Goal: Task Accomplishment & Management: Manage account settings

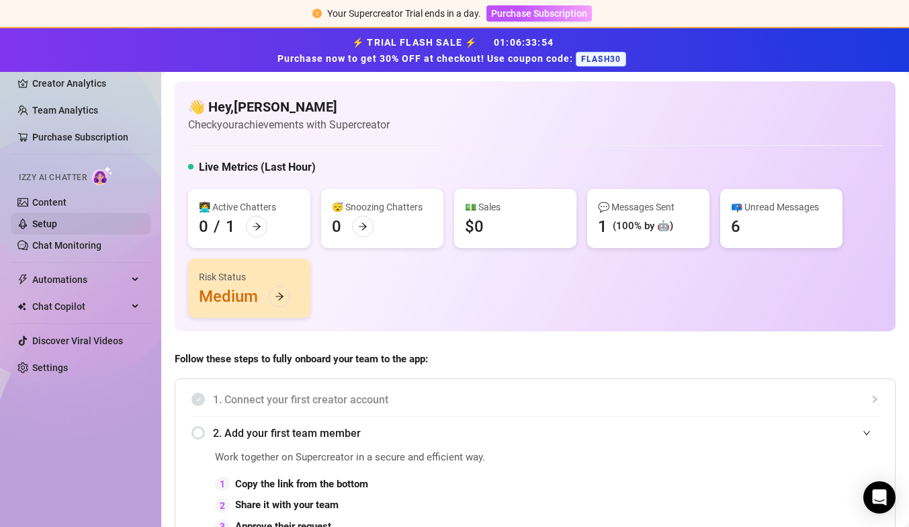
click at [57, 228] on link "Setup" at bounding box center [44, 223] width 25 height 11
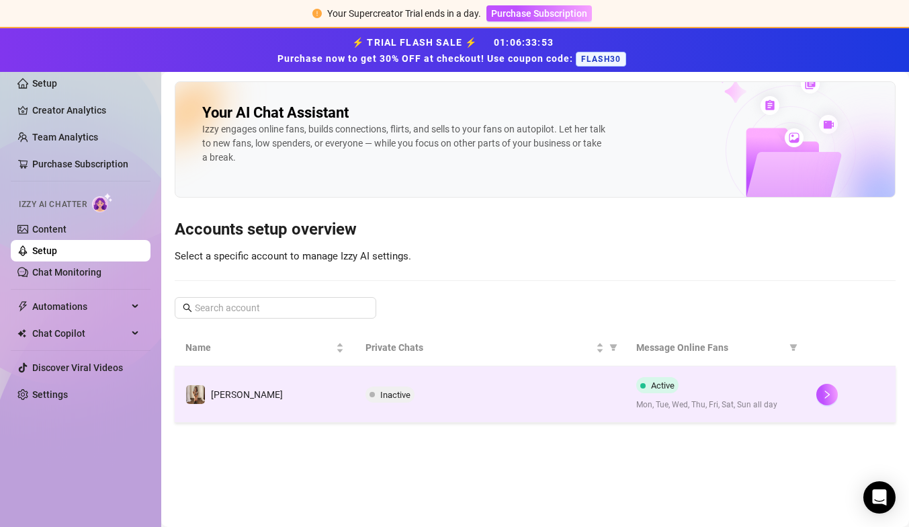
click at [294, 382] on td "[PERSON_NAME]" at bounding box center [265, 394] width 180 height 56
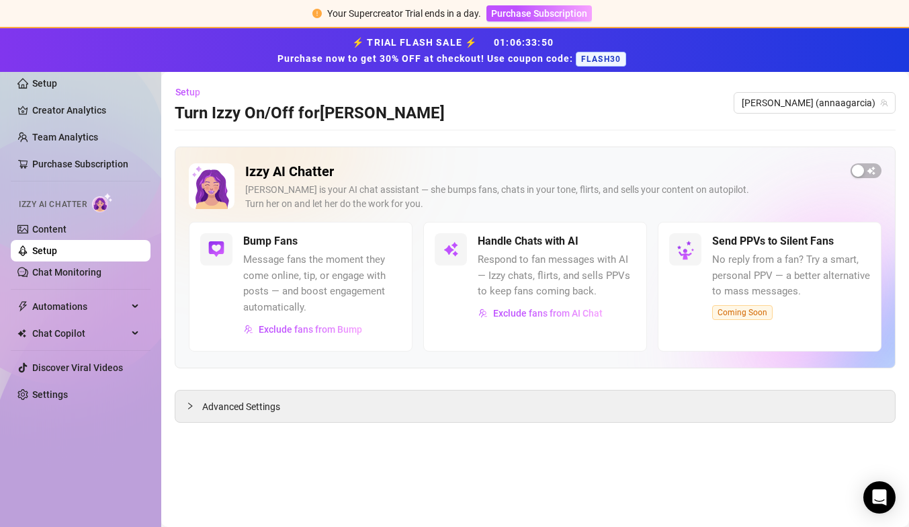
click at [275, 261] on span "Message fans the moment they come online, tip, or engage with posts — and boost…" at bounding box center [322, 283] width 158 height 63
click at [224, 233] on div at bounding box center [216, 249] width 32 height 32
click at [62, 112] on link "Creator Analytics" at bounding box center [86, 110] width 108 height 22
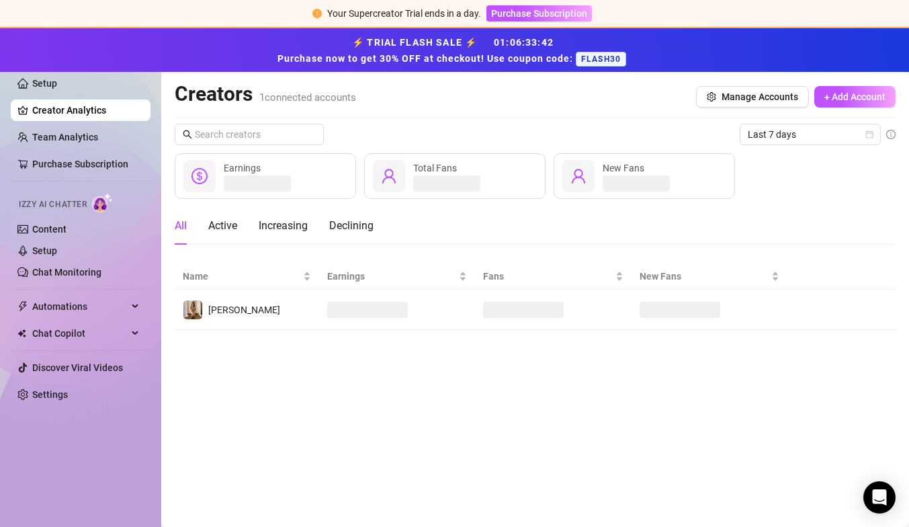
click at [69, 153] on ul "Setup Creator Analytics Team Analytics Purchase Subscription Izzy AI Chatter Co…" at bounding box center [81, 238] width 140 height 343
click at [67, 167] on link "Purchase Subscription" at bounding box center [80, 164] width 96 height 11
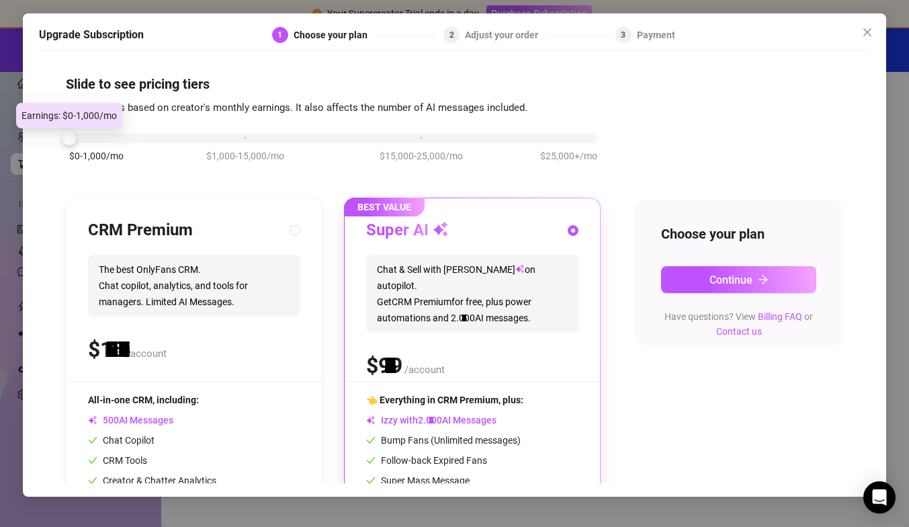
drag, startPoint x: 246, startPoint y: 138, endPoint x: -13, endPoint y: 146, distance: 258.8
click at [0, 146] on html "Your Supercreator Trial ends in a day. Purchase Subscription ⚡ TRIAL FLASH SALE…" at bounding box center [454, 263] width 909 height 527
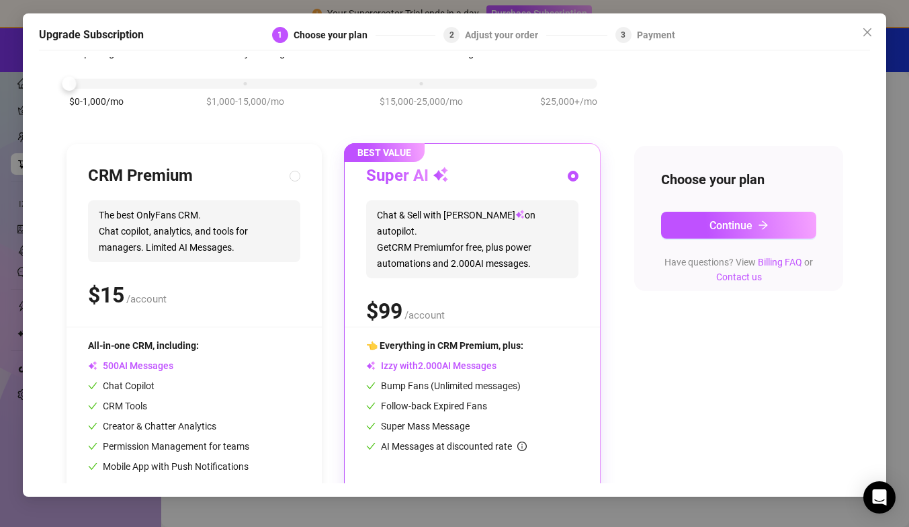
scroll to position [99, 0]
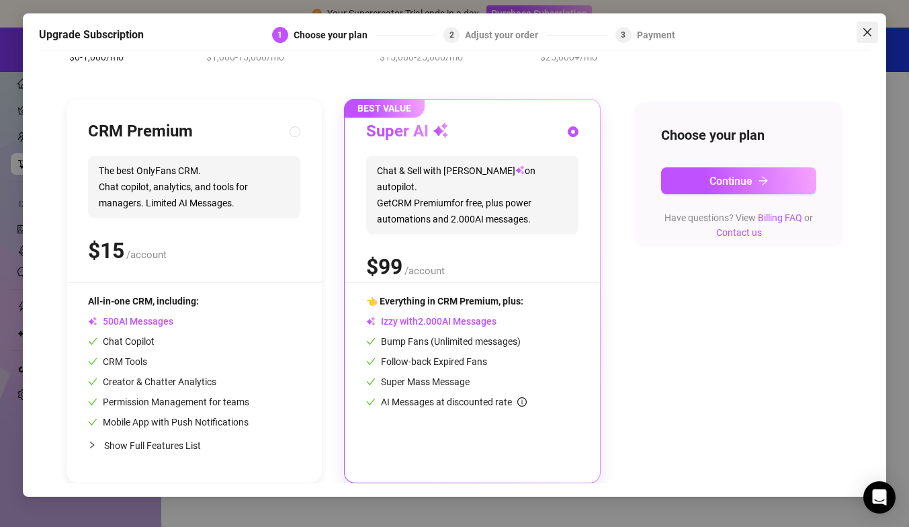
click at [864, 28] on icon "close" at bounding box center [868, 32] width 8 height 8
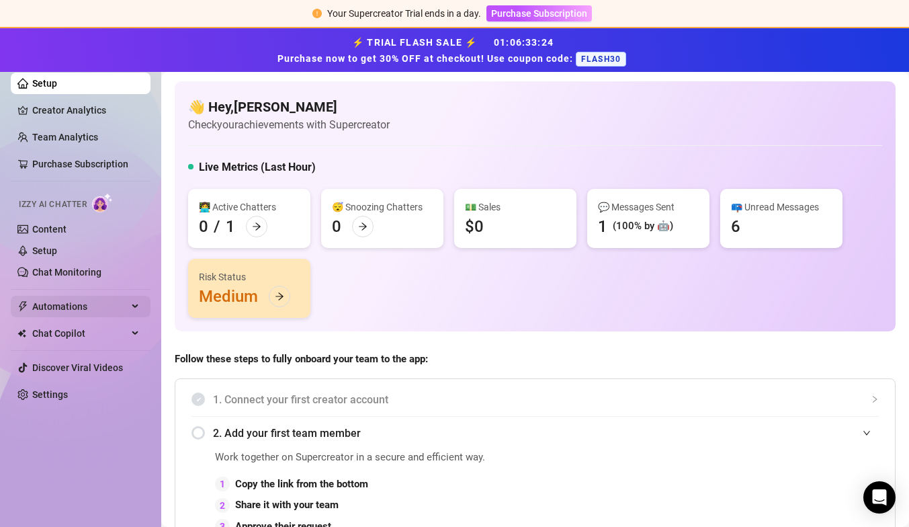
click at [73, 309] on span "Automations" at bounding box center [79, 307] width 95 height 22
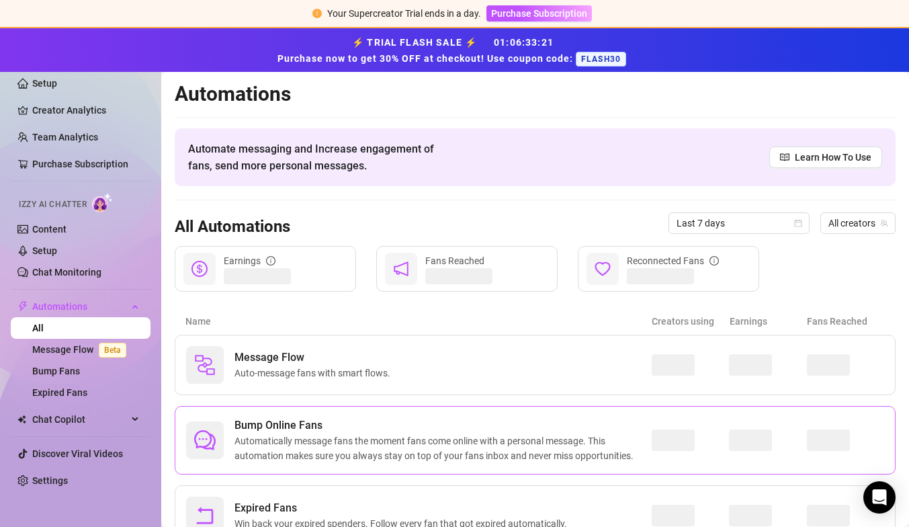
scroll to position [31, 0]
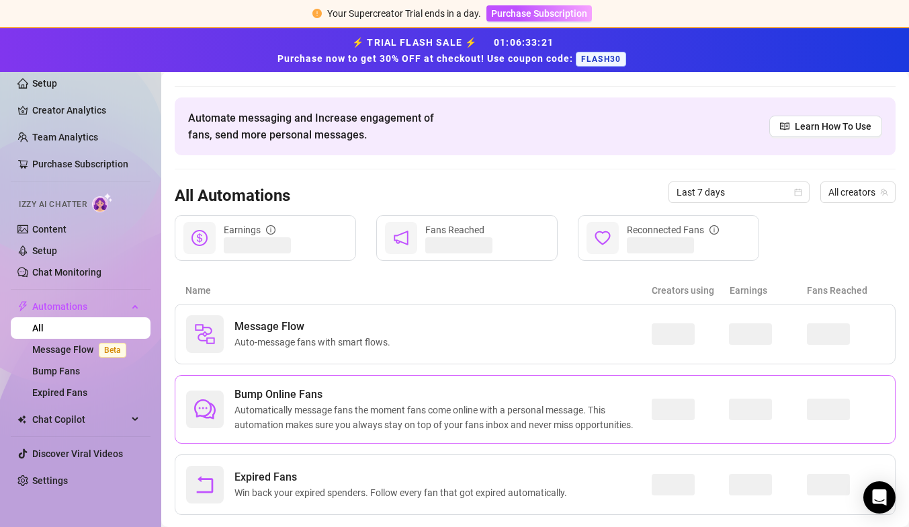
click at [372, 411] on span "Automatically message fans the moment fans come online with a personal message.…" at bounding box center [443, 418] width 417 height 30
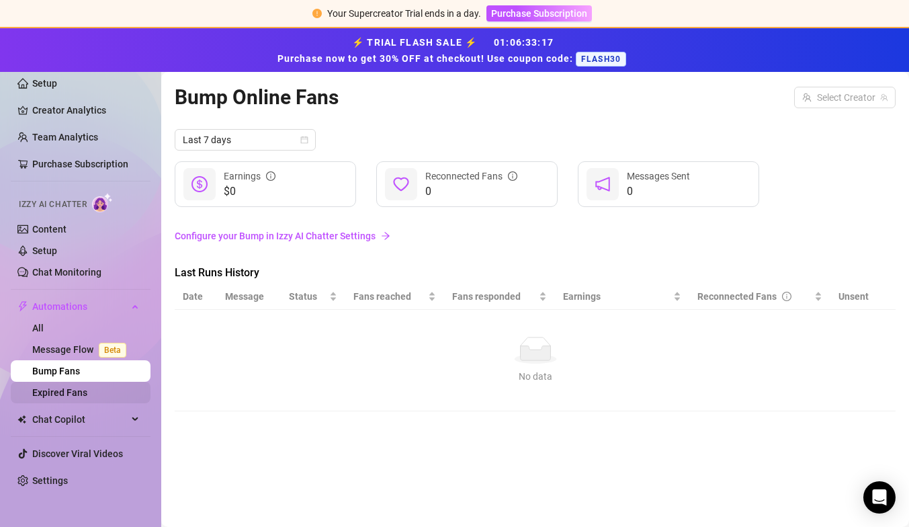
click at [74, 387] on link "Expired Fans" at bounding box center [59, 392] width 55 height 11
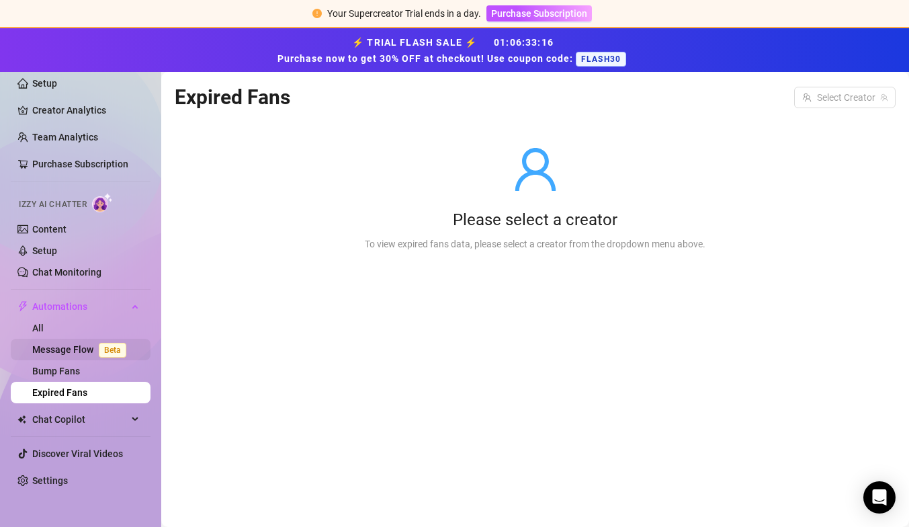
click at [68, 345] on link "Message Flow Beta" at bounding box center [81, 349] width 99 height 11
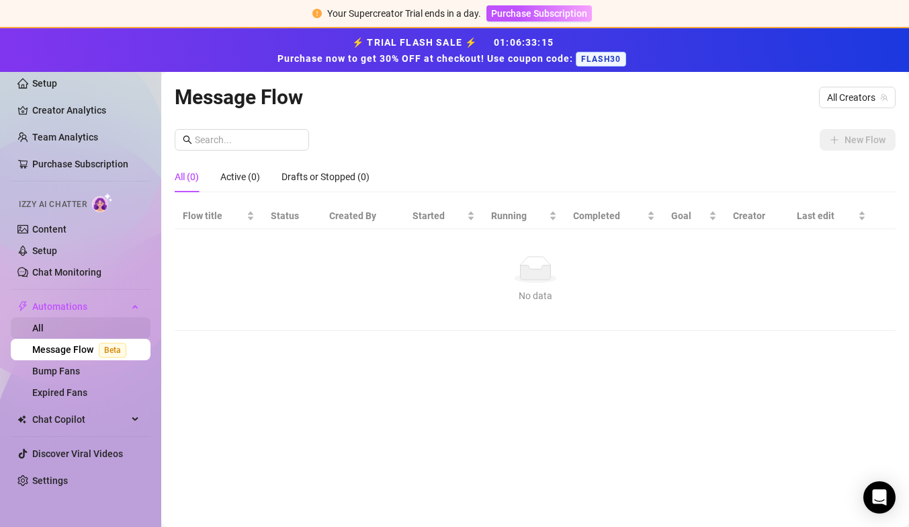
click at [44, 328] on link "All" at bounding box center [37, 328] width 11 height 11
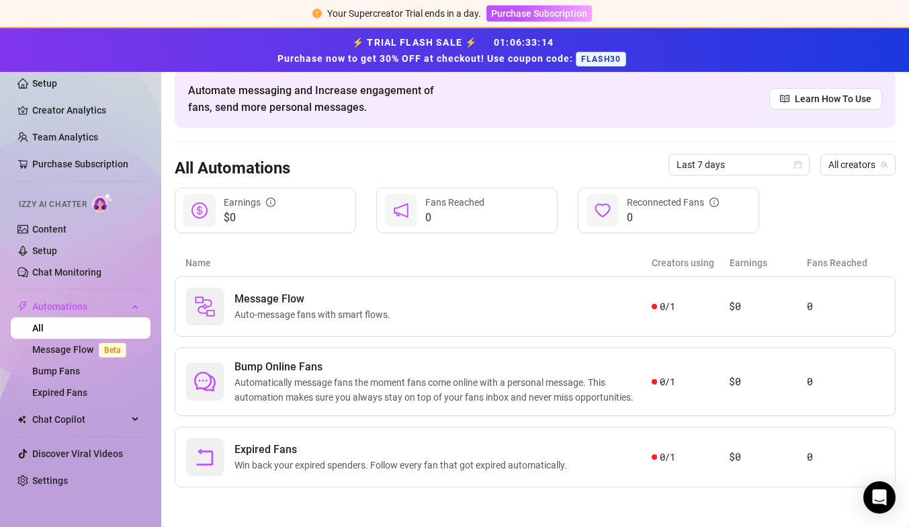
scroll to position [58, 0]
click at [56, 425] on span "Chat Copilot" at bounding box center [79, 420] width 95 height 22
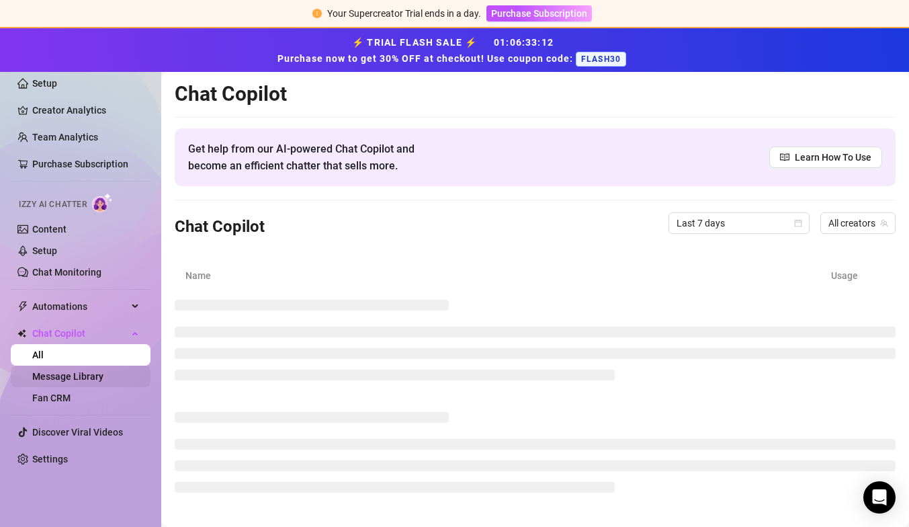
click at [69, 378] on link "Message Library" at bounding box center [67, 376] width 71 height 11
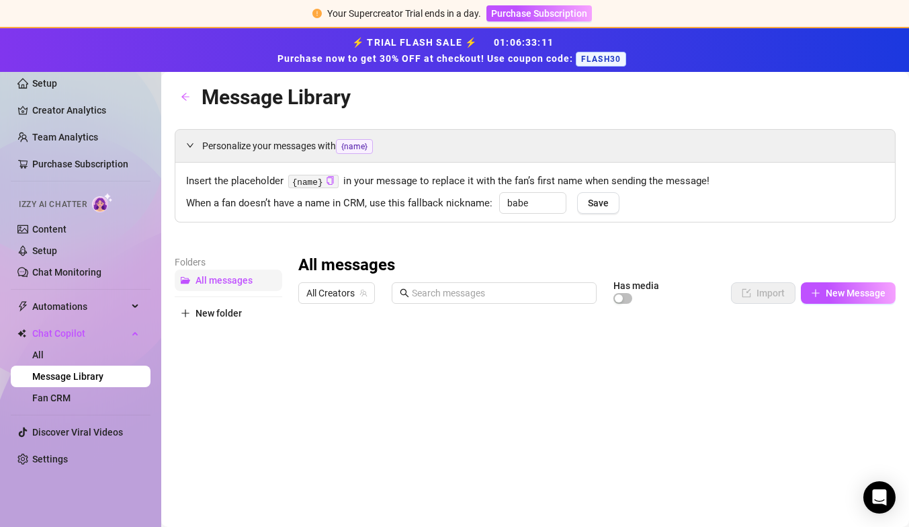
click at [210, 279] on span "All messages" at bounding box center [224, 280] width 57 height 11
click at [71, 392] on link "Fan CRM" at bounding box center [51, 397] width 38 height 11
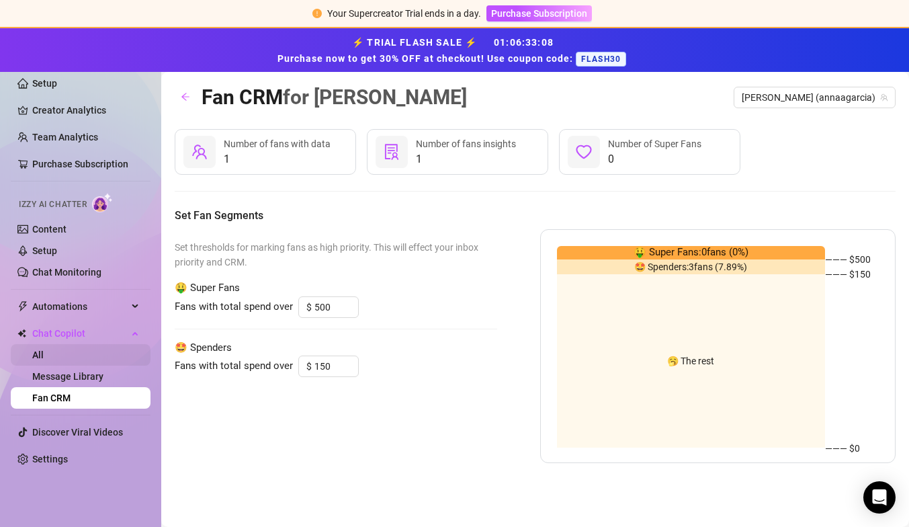
click at [44, 358] on link "All" at bounding box center [37, 354] width 11 height 11
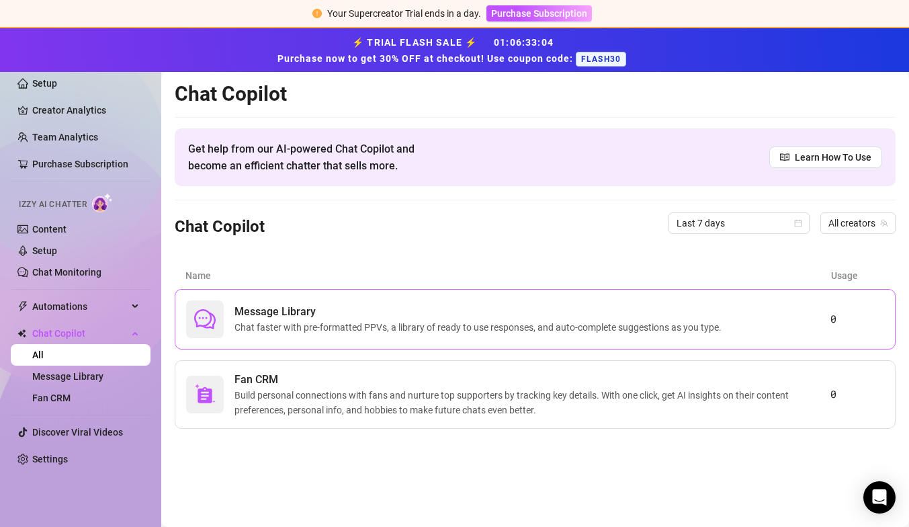
click at [332, 315] on span "Message Library" at bounding box center [481, 312] width 493 height 16
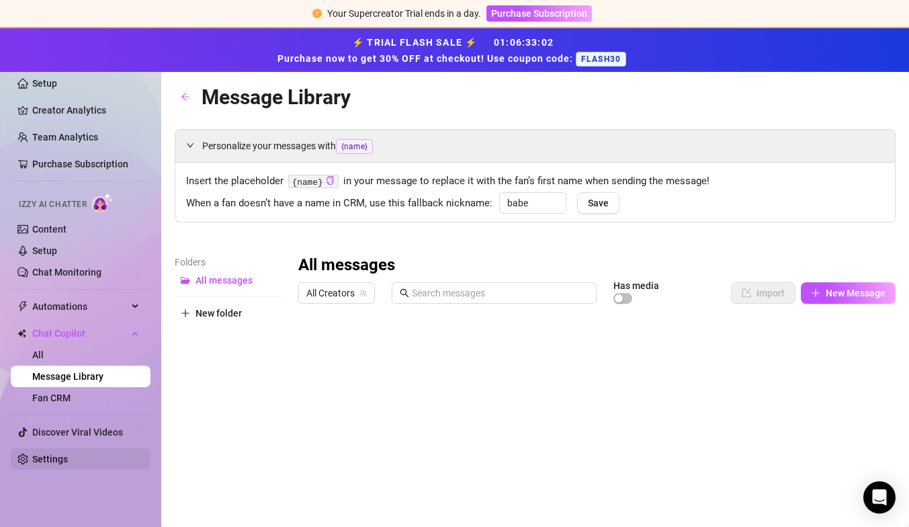
click at [44, 464] on link "Settings" at bounding box center [50, 459] width 36 height 11
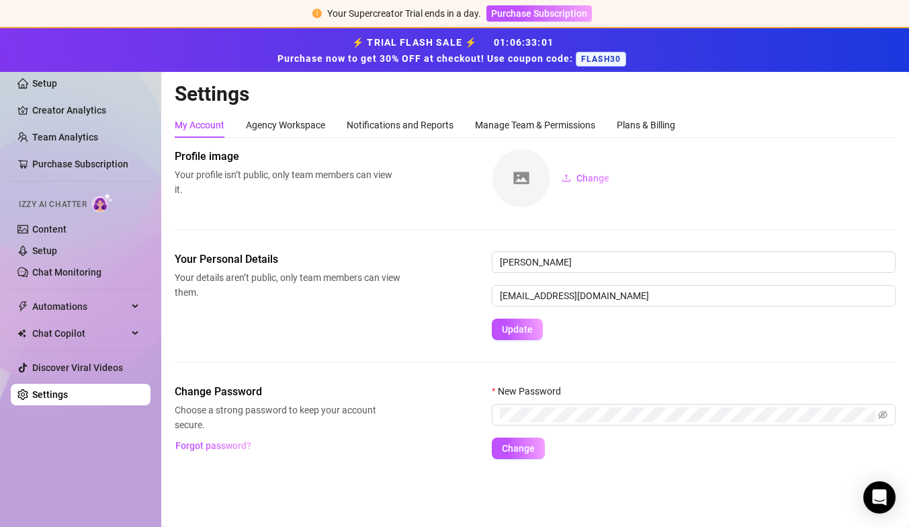
click at [330, 126] on div "My Account Agency Workspace Notifications and Reports Manage Team & Permissions…" at bounding box center [425, 125] width 501 height 26
click at [308, 123] on div "Agency Workspace" at bounding box center [285, 125] width 79 height 15
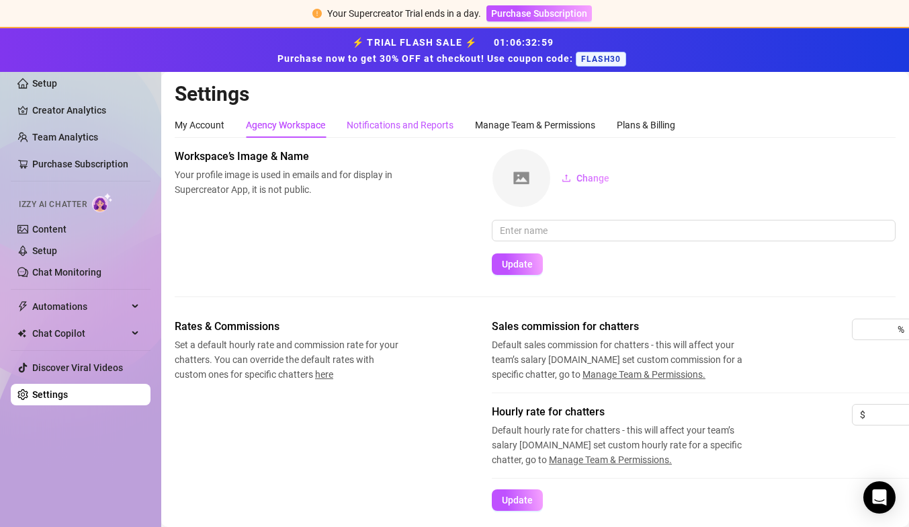
click at [371, 118] on div "Notifications and Reports" at bounding box center [400, 125] width 107 height 15
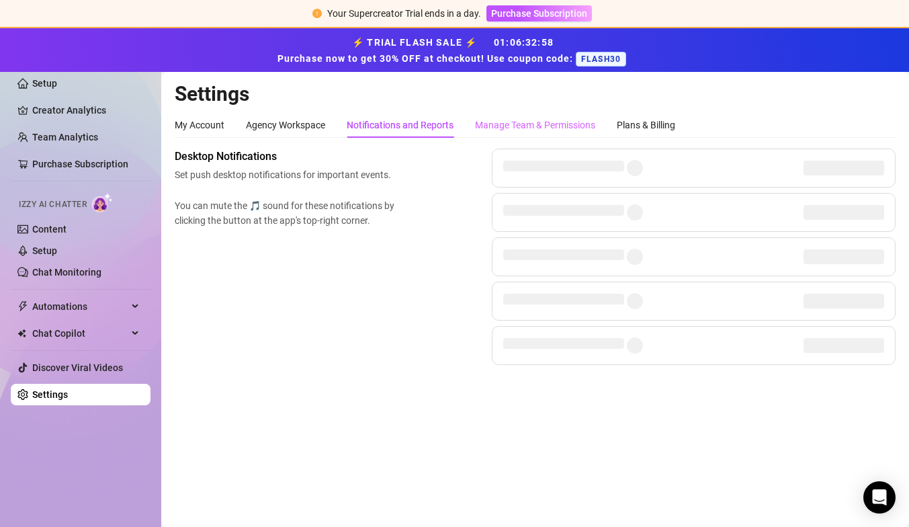
click at [503, 116] on div "Manage Team & Permissions" at bounding box center [535, 125] width 120 height 26
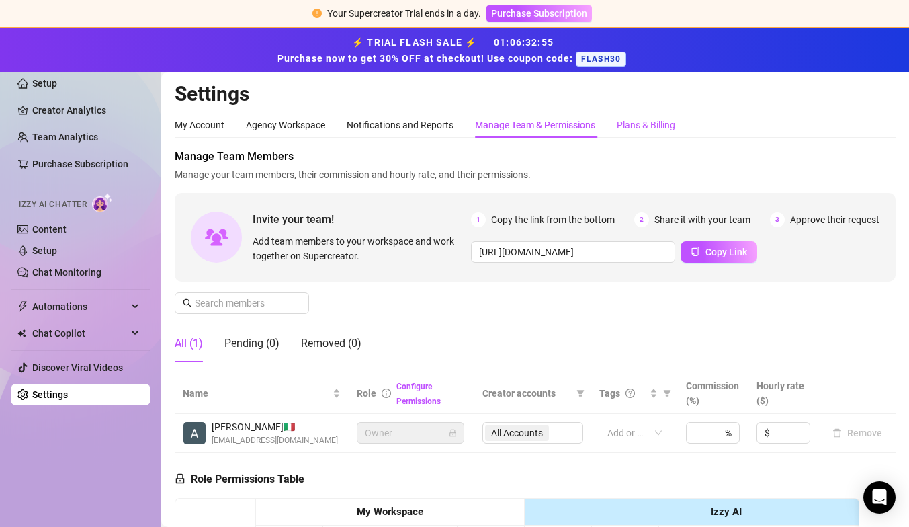
drag, startPoint x: 669, startPoint y: 126, endPoint x: 661, endPoint y: 128, distance: 8.3
click at [669, 126] on div "Plans & Billing" at bounding box center [646, 125] width 58 height 15
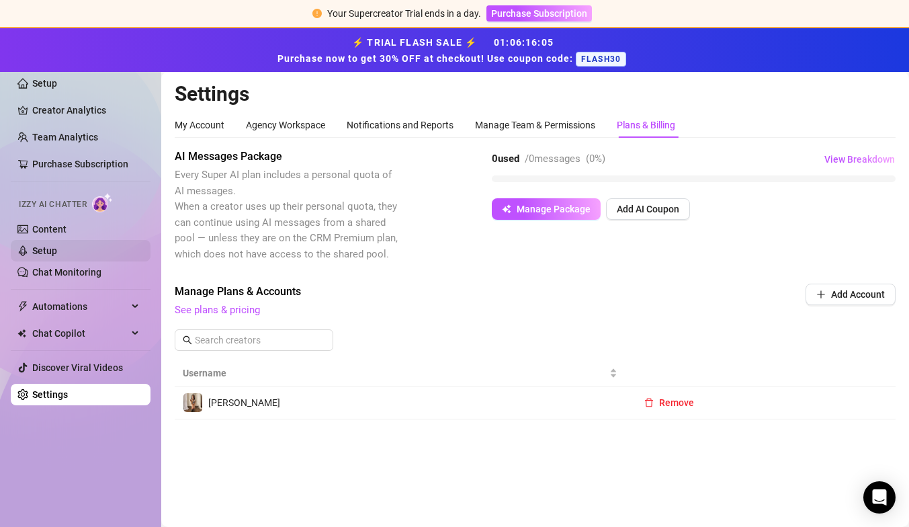
click at [57, 256] on link "Setup" at bounding box center [44, 250] width 25 height 11
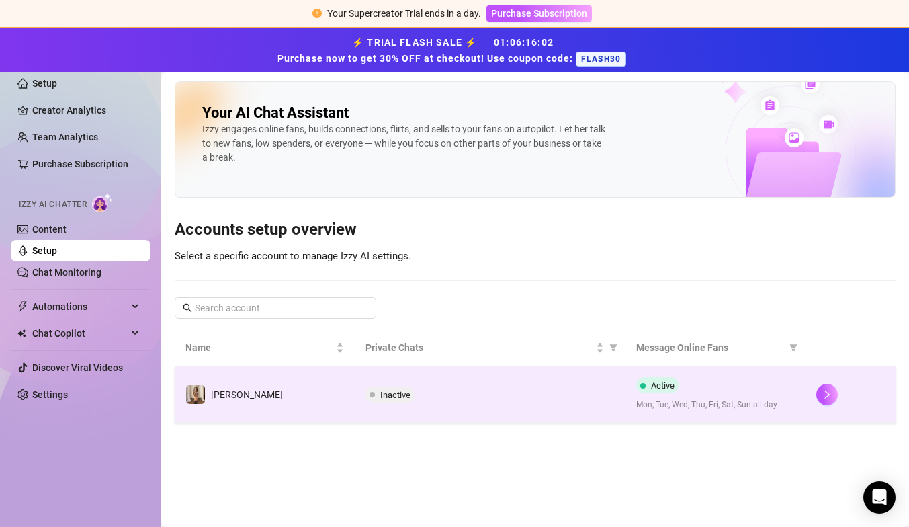
click at [276, 396] on td "[PERSON_NAME]" at bounding box center [265, 394] width 180 height 56
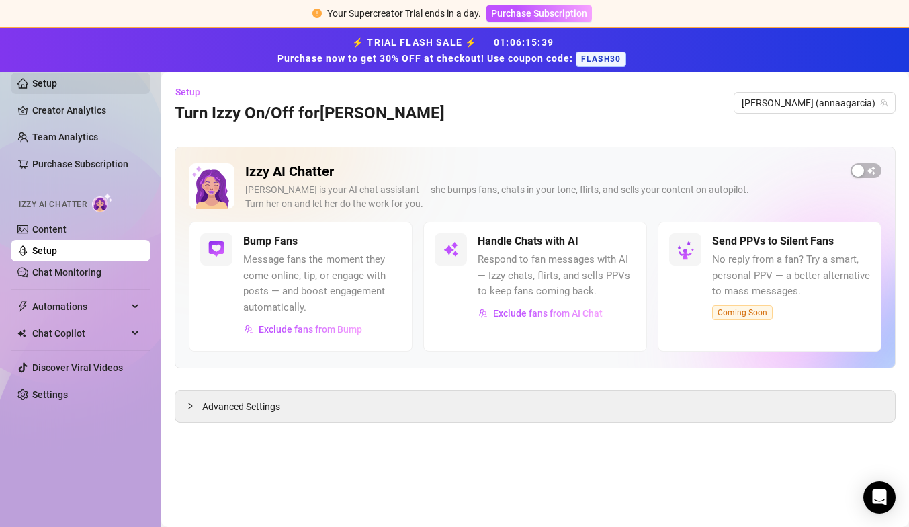
click at [57, 78] on link "Setup" at bounding box center [44, 83] width 25 height 11
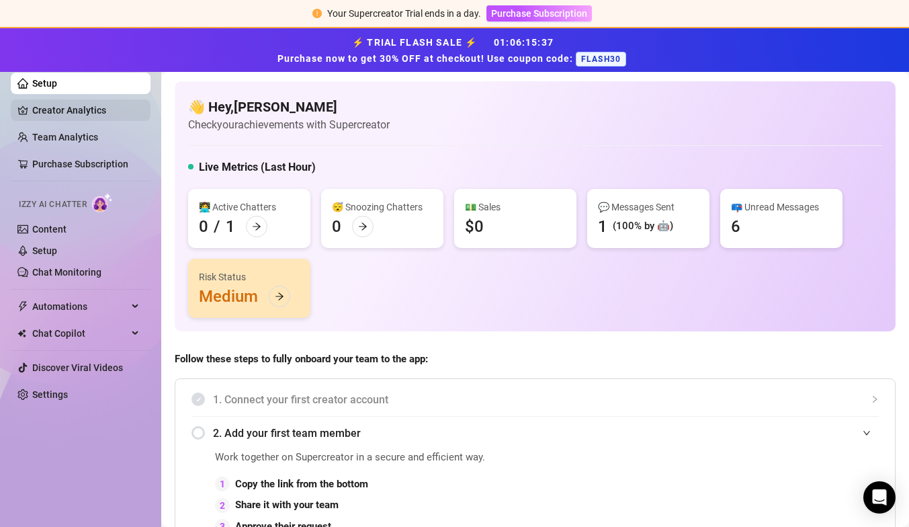
click at [73, 115] on link "Creator Analytics" at bounding box center [86, 110] width 108 height 22
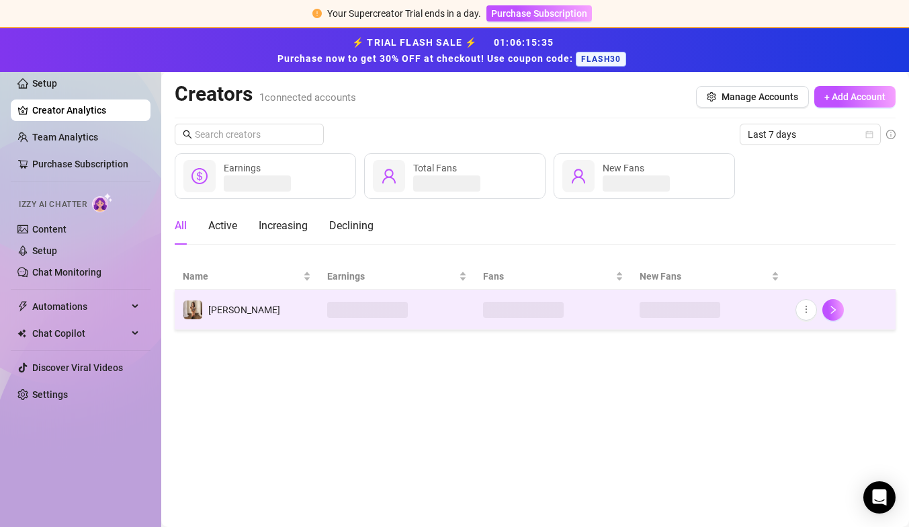
click at [230, 325] on td "[PERSON_NAME]" at bounding box center [247, 310] width 144 height 40
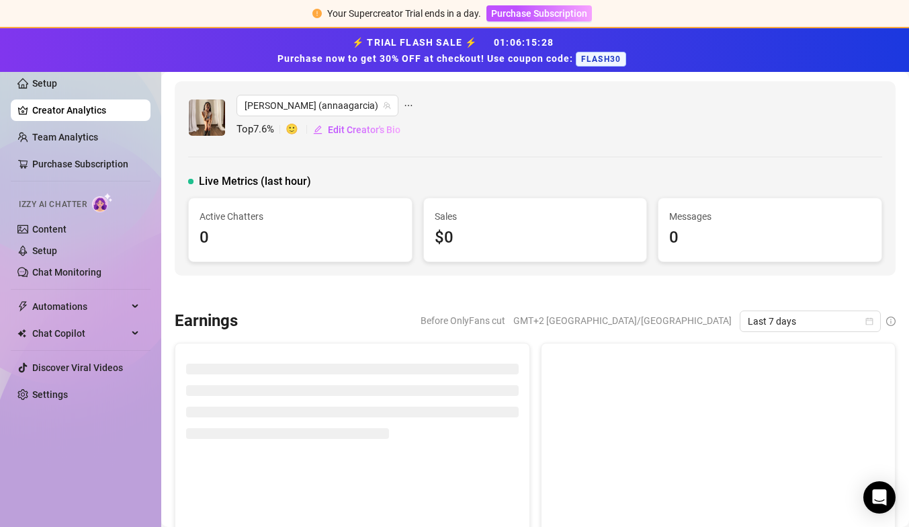
click at [54, 126] on ul "Setup Creator Analytics Team Analytics Purchase Subscription Izzy AI Chatter Co…" at bounding box center [81, 238] width 140 height 343
click at [47, 136] on link "Team Analytics" at bounding box center [65, 137] width 66 height 11
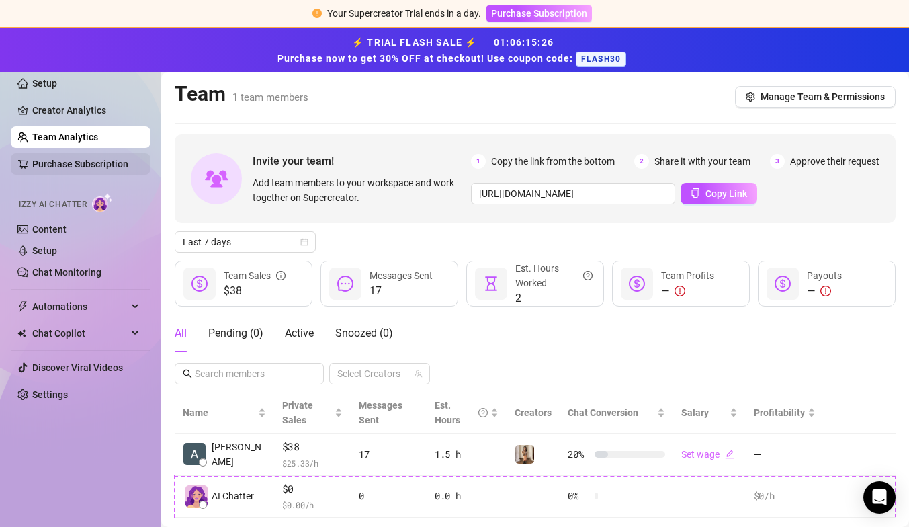
click at [46, 159] on link "Purchase Subscription" at bounding box center [80, 164] width 96 height 11
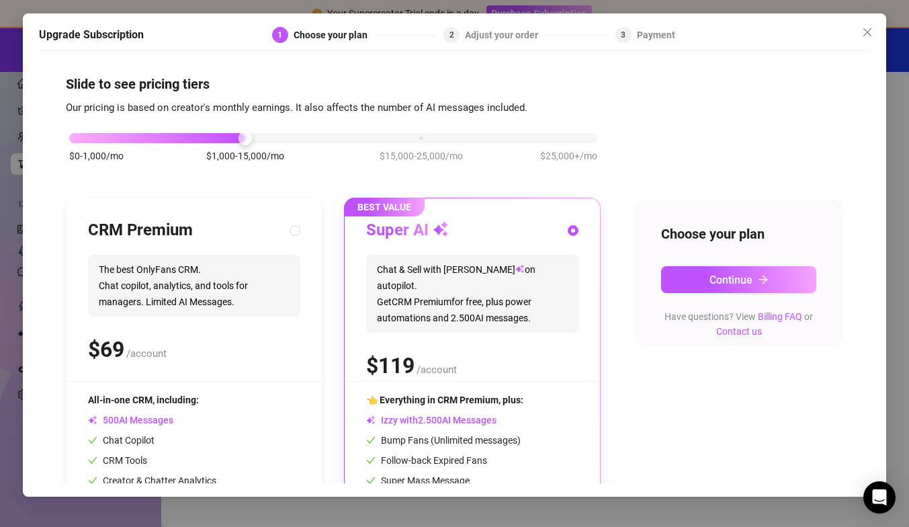
click at [20, 206] on div "Upgrade Subscription 1 Choose your plan 2 Adjust your order 3 Payment Slide to …" at bounding box center [454, 263] width 909 height 527
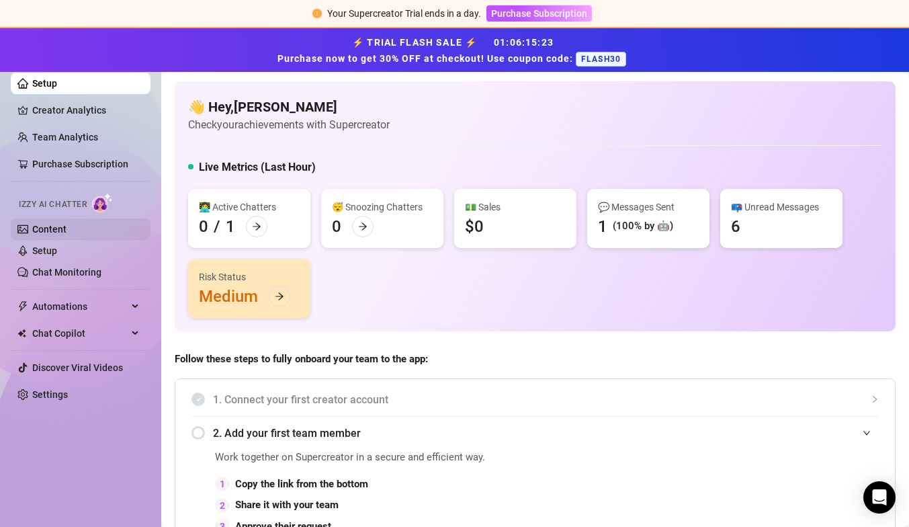
click at [41, 233] on link "Content" at bounding box center [49, 229] width 34 height 11
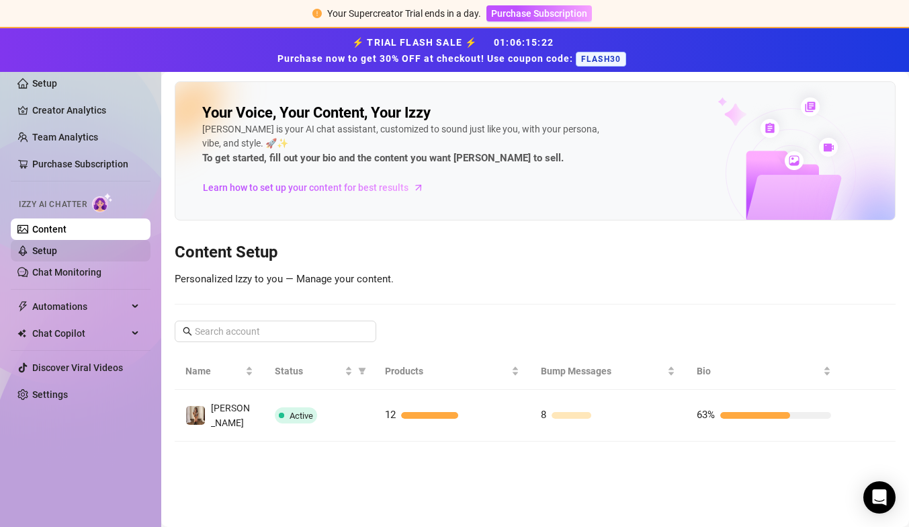
click at [44, 246] on link "Setup" at bounding box center [44, 250] width 25 height 11
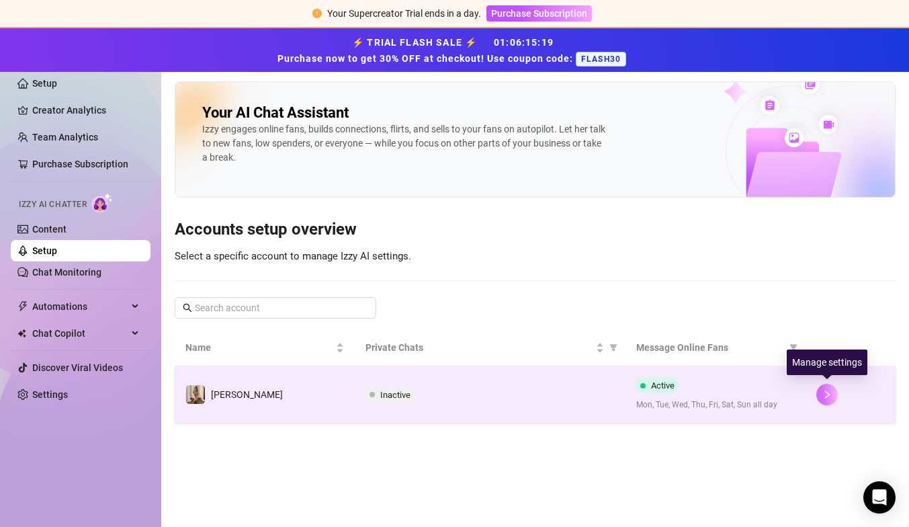
click at [827, 394] on icon "right" at bounding box center [827, 394] width 9 height 9
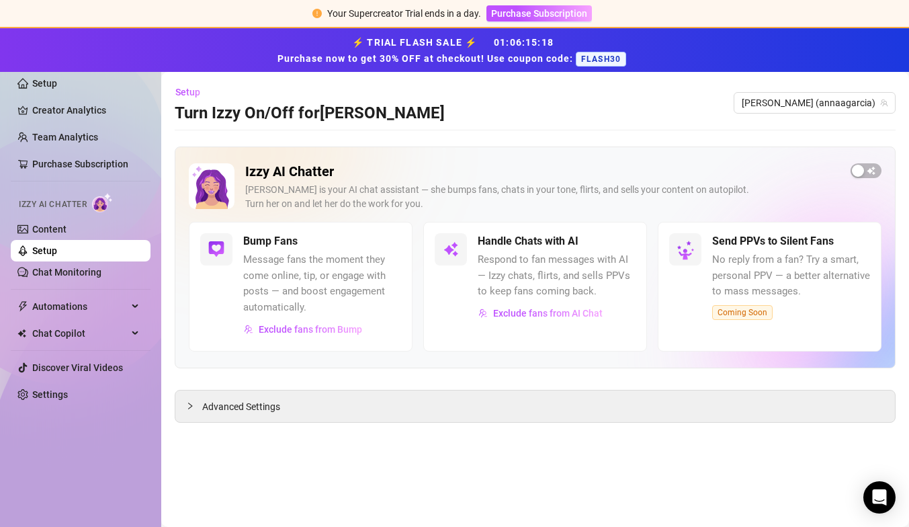
click at [383, 265] on span "Message fans the moment they come online, tip, or engage with posts — and boost…" at bounding box center [322, 283] width 158 height 63
click at [225, 248] on div at bounding box center [216, 249] width 32 height 32
click at [242, 400] on span "Advanced Settings" at bounding box center [241, 406] width 78 height 15
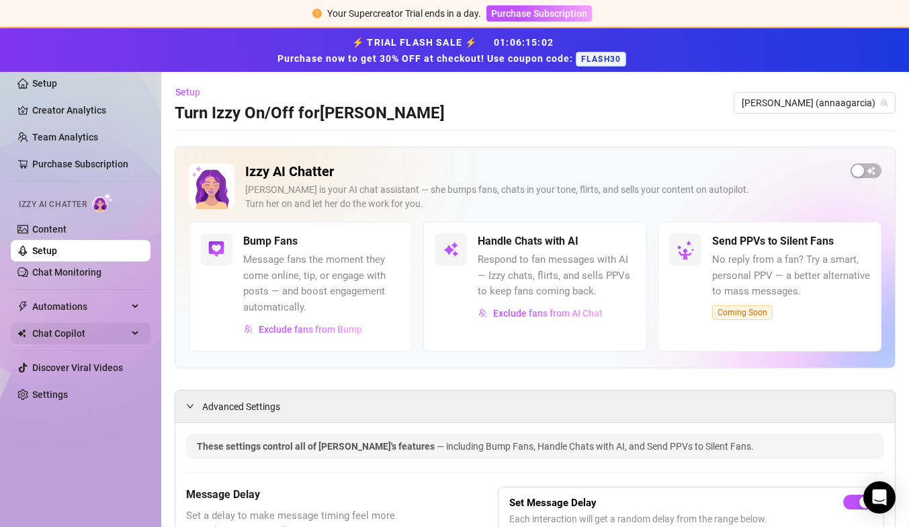
click at [62, 327] on span "Chat Copilot" at bounding box center [79, 334] width 95 height 22
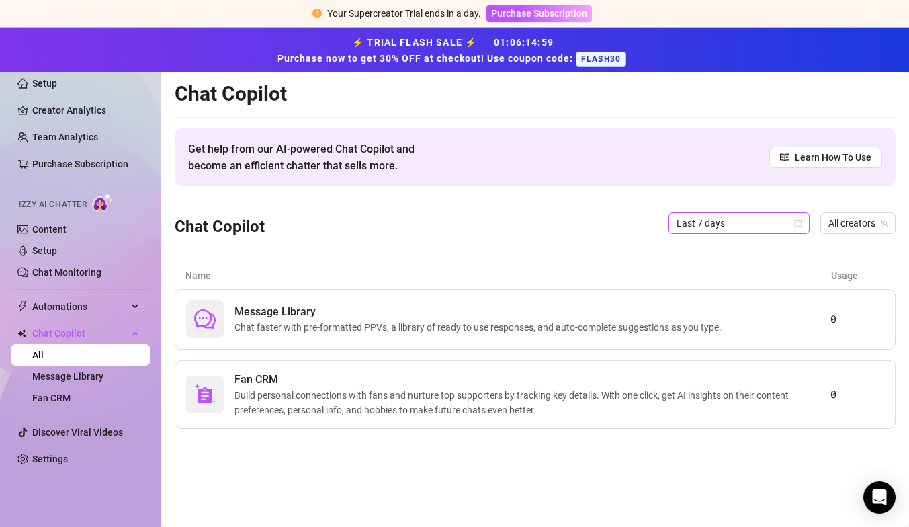
click at [753, 227] on span "Last 7 days" at bounding box center [739, 223] width 125 height 20
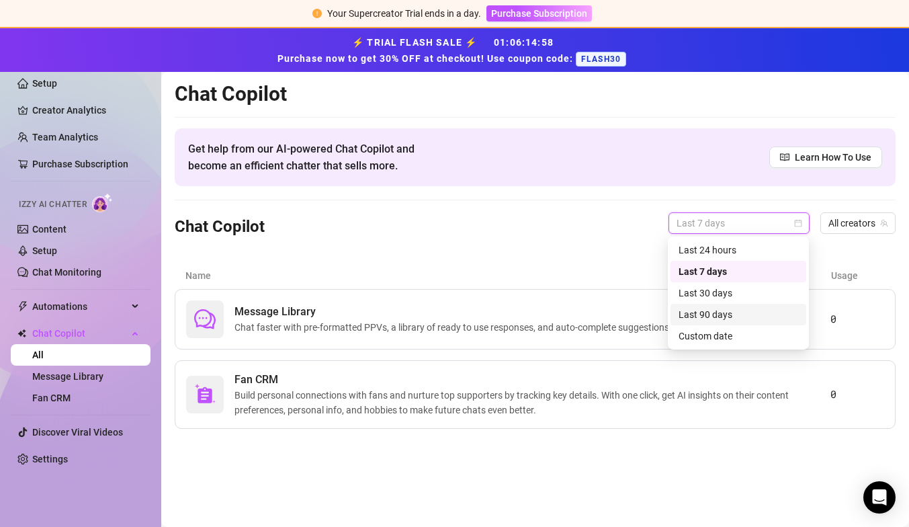
click at [715, 315] on div "Last 90 days" at bounding box center [739, 314] width 120 height 15
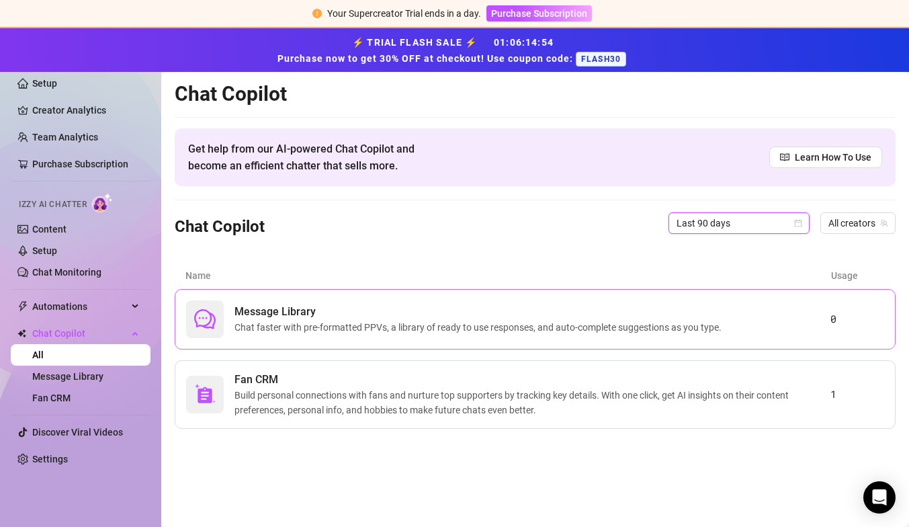
click at [364, 304] on span "Message Library" at bounding box center [481, 312] width 493 height 16
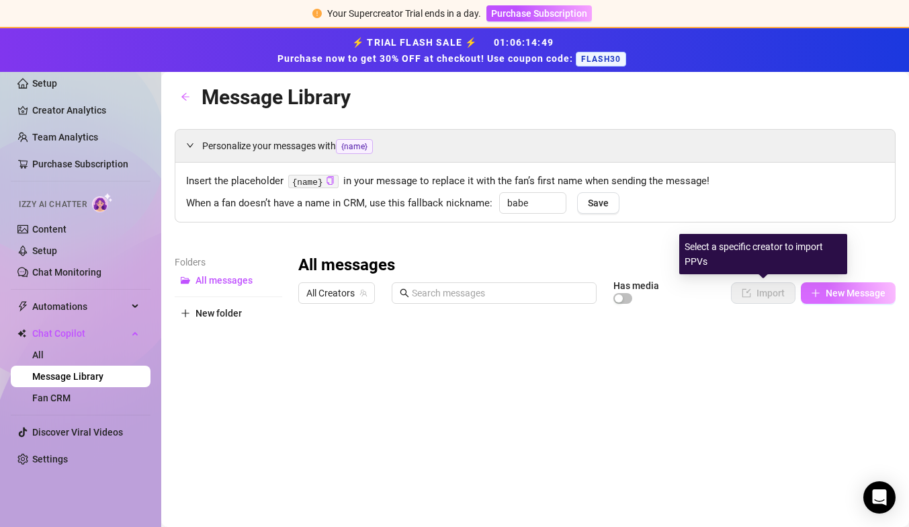
click at [825, 292] on button "New Message" at bounding box center [848, 293] width 95 height 22
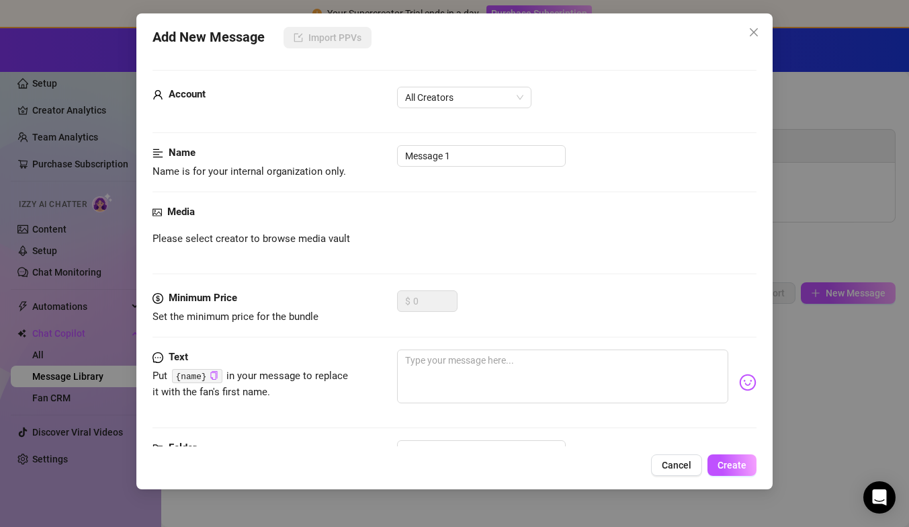
click at [290, 6] on div "Add New Message Import PPVs Account All Creators Name Name is for your internal…" at bounding box center [454, 263] width 909 height 527
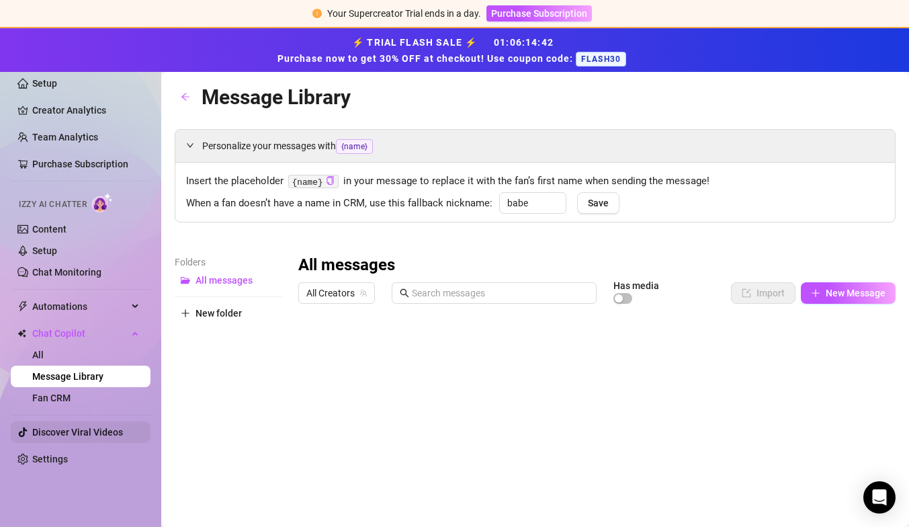
click at [75, 434] on link "Discover Viral Videos" at bounding box center [77, 432] width 91 height 11
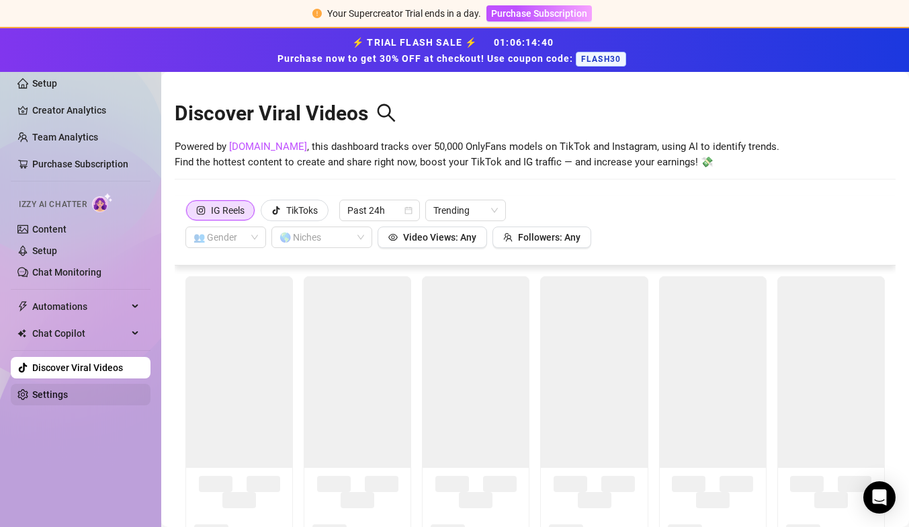
click at [68, 397] on link "Settings" at bounding box center [50, 394] width 36 height 11
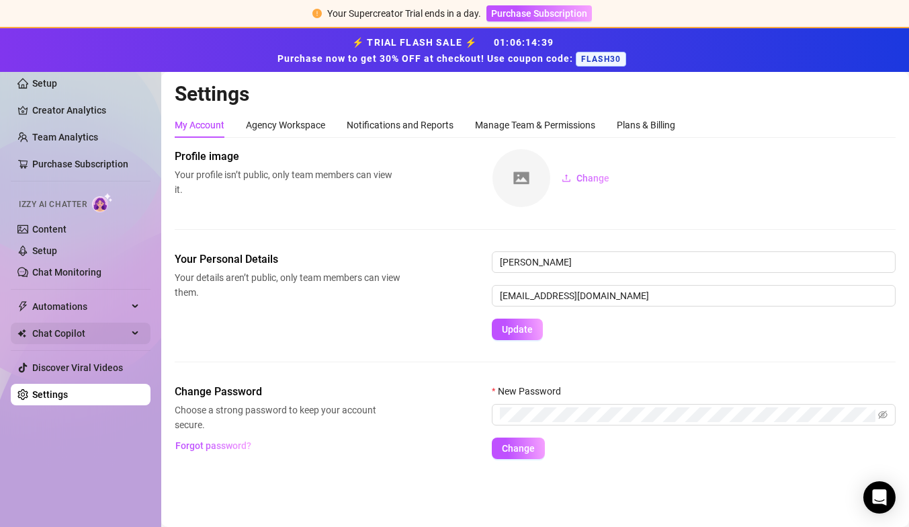
click at [34, 326] on span "Chat Copilot" at bounding box center [79, 334] width 95 height 22
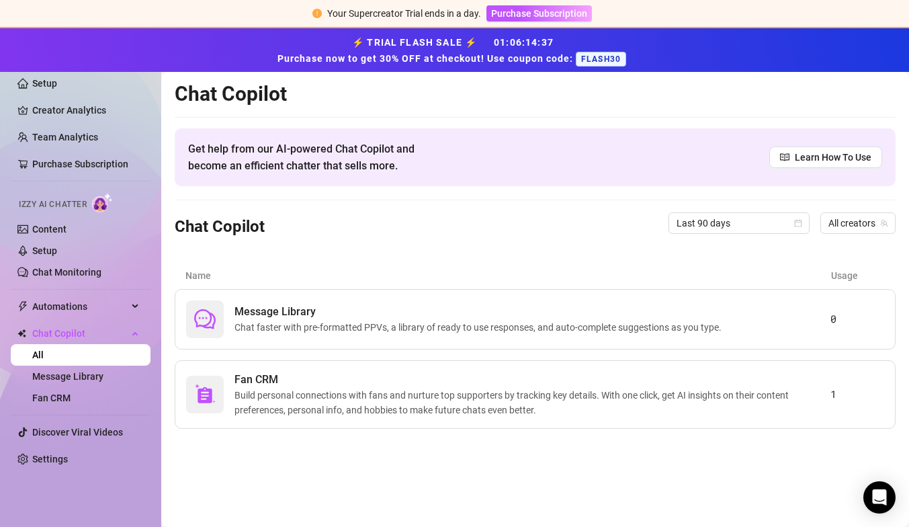
click at [65, 319] on ul "Setup Creator Analytics Team Analytics Purchase Subscription Izzy AI Chatter Co…" at bounding box center [81, 271] width 140 height 408
click at [65, 312] on span "Automations" at bounding box center [79, 307] width 95 height 22
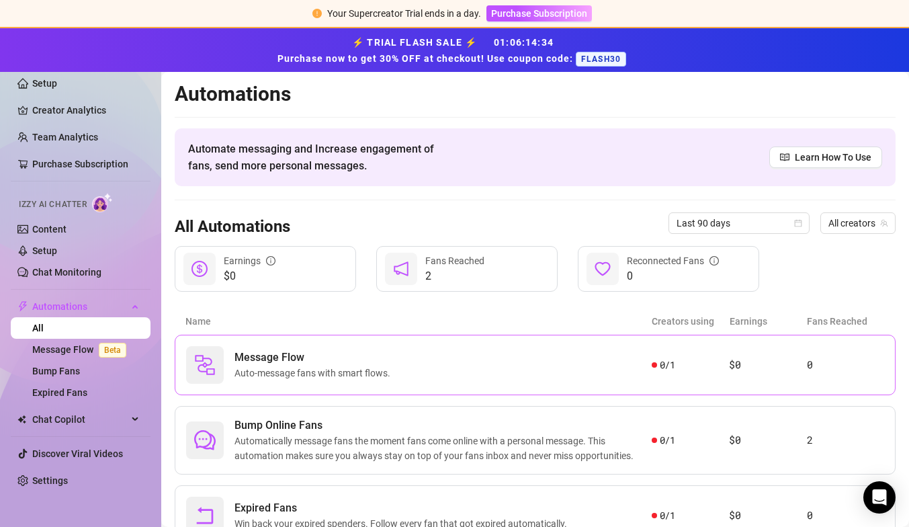
scroll to position [58, 0]
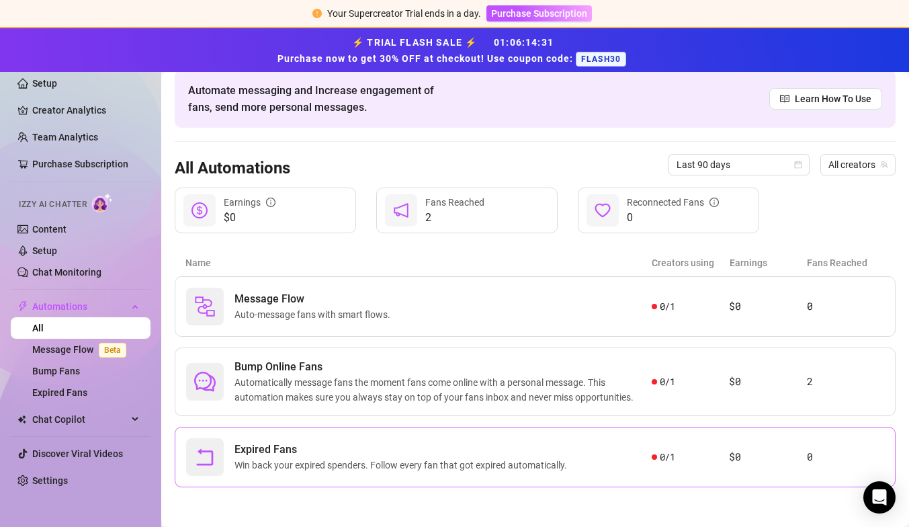
click at [392, 460] on span "Win back your expired spenders. Follow every fan that got expired automatically." at bounding box center [404, 465] width 338 height 15
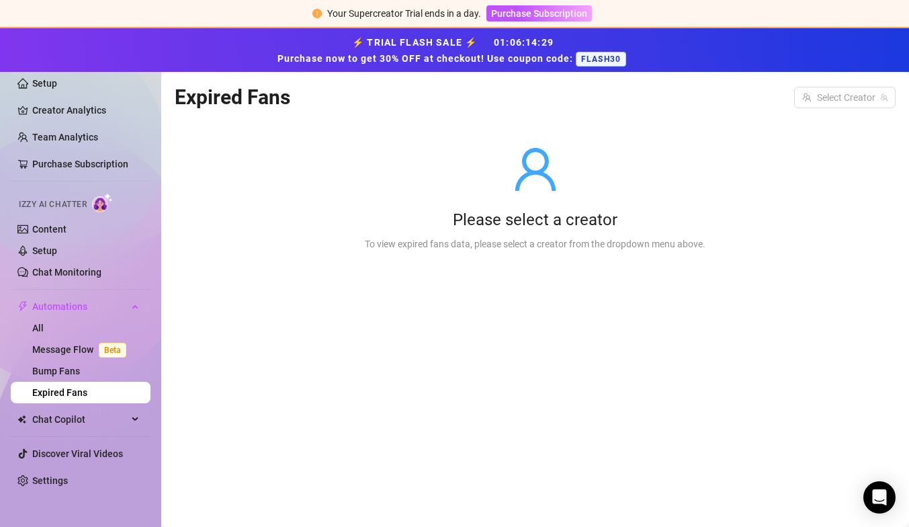
click at [310, 248] on div "Please select a creator To view expired fans data, please select a creator from…" at bounding box center [535, 198] width 721 height 171
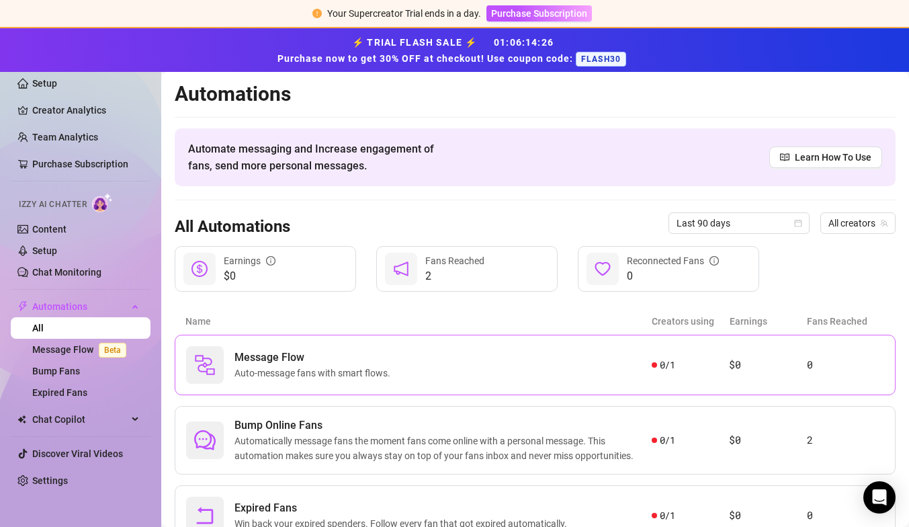
click at [277, 355] on span "Message Flow" at bounding box center [315, 357] width 161 height 16
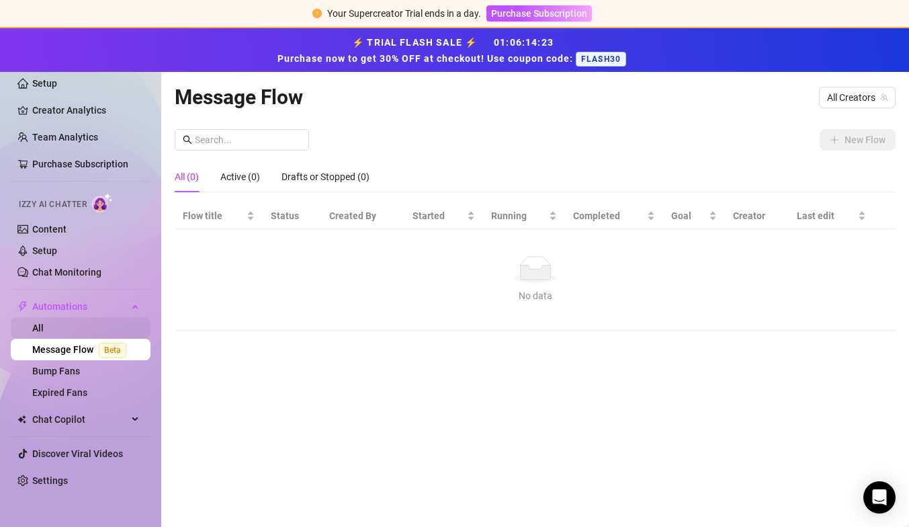
click at [44, 326] on link "All" at bounding box center [37, 328] width 11 height 11
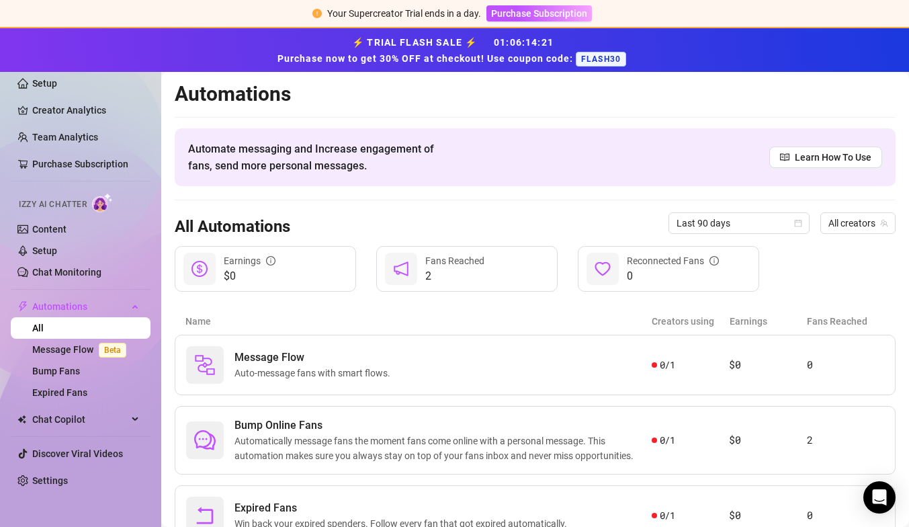
click at [427, 270] on span "2" at bounding box center [454, 276] width 59 height 16
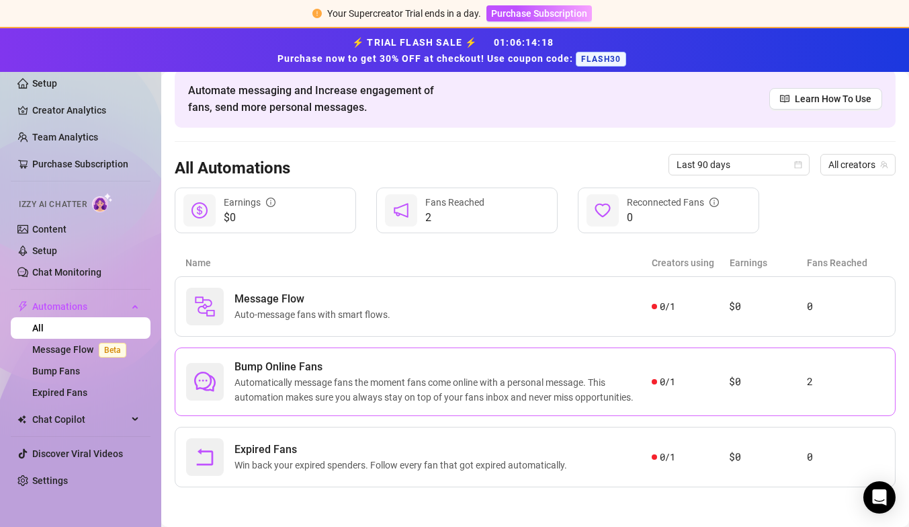
click at [315, 391] on span "Automatically message fans the moment fans come online with a personal message.…" at bounding box center [443, 390] width 417 height 30
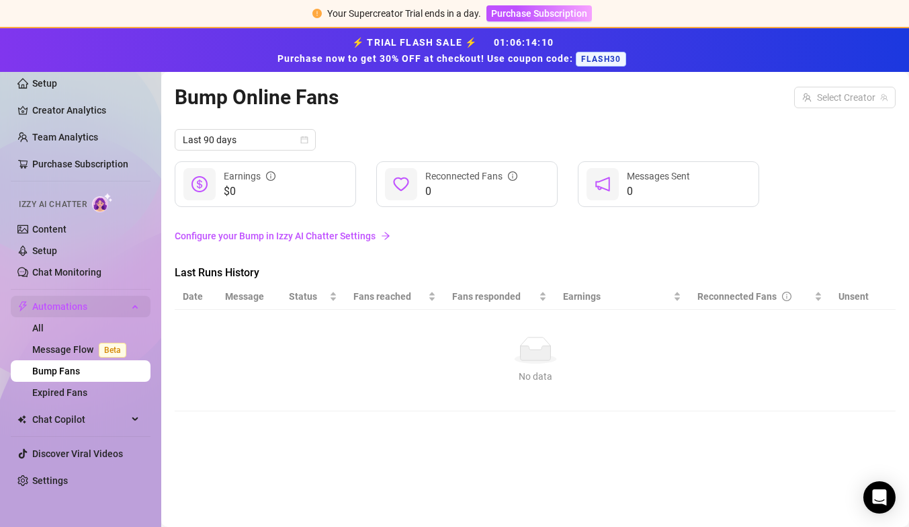
click at [71, 300] on span "Automations" at bounding box center [79, 307] width 95 height 22
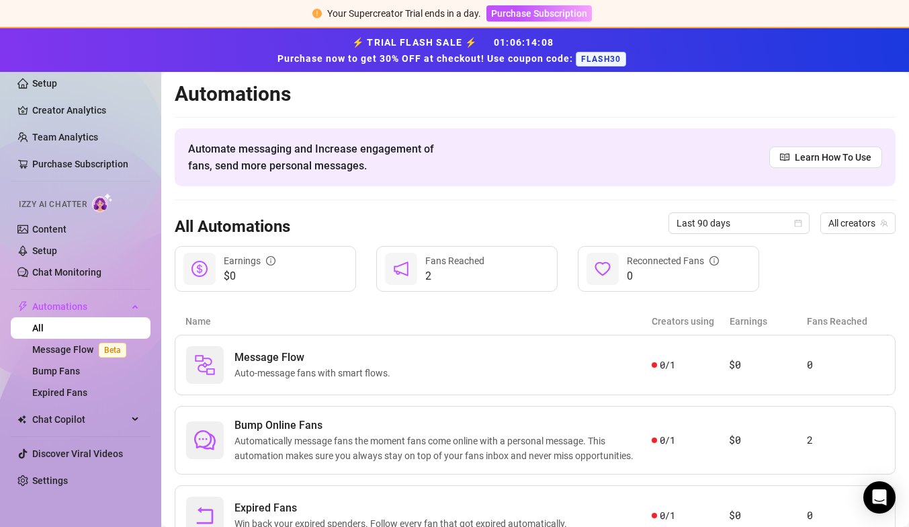
scroll to position [58, 0]
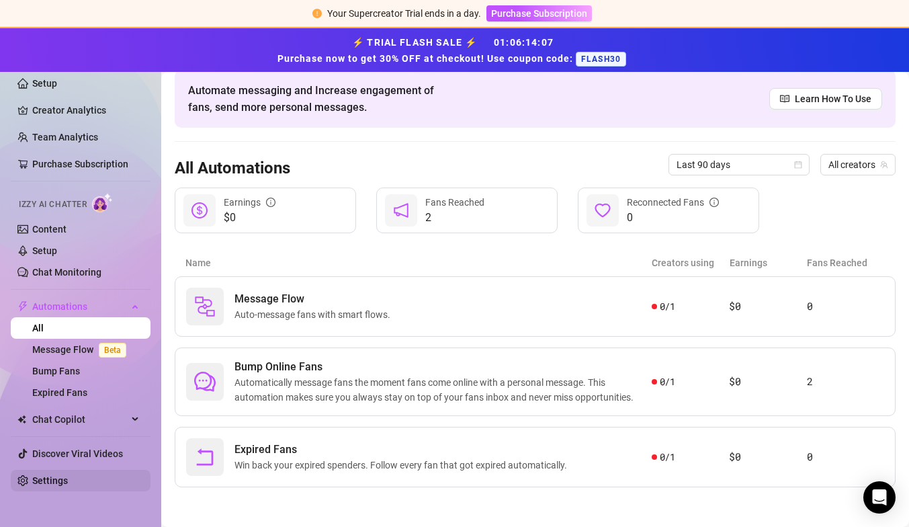
click at [60, 481] on link "Settings" at bounding box center [50, 480] width 36 height 11
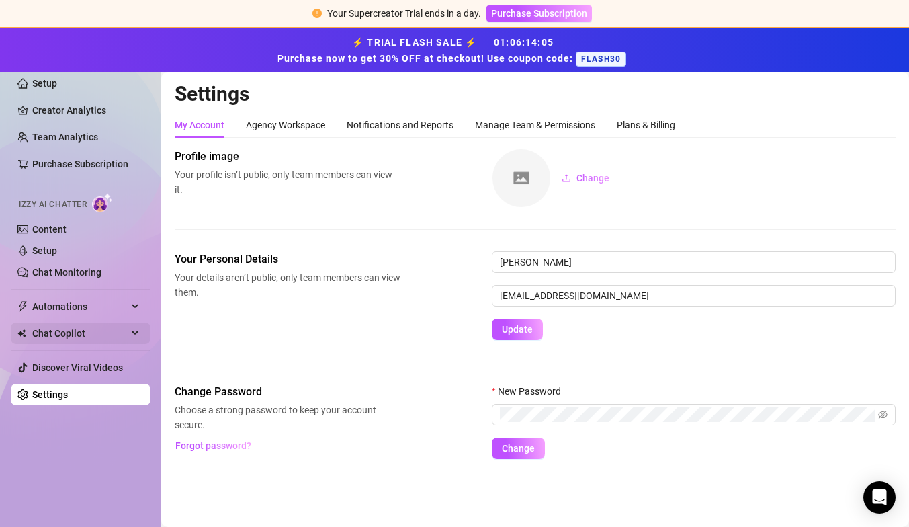
click at [72, 327] on span "Chat Copilot" at bounding box center [79, 334] width 95 height 22
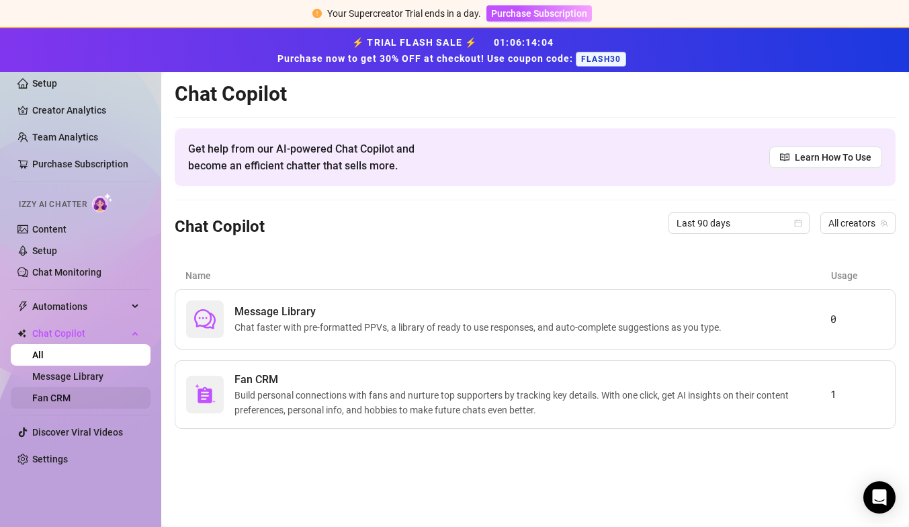
click at [71, 402] on link "Fan CRM" at bounding box center [51, 397] width 38 height 11
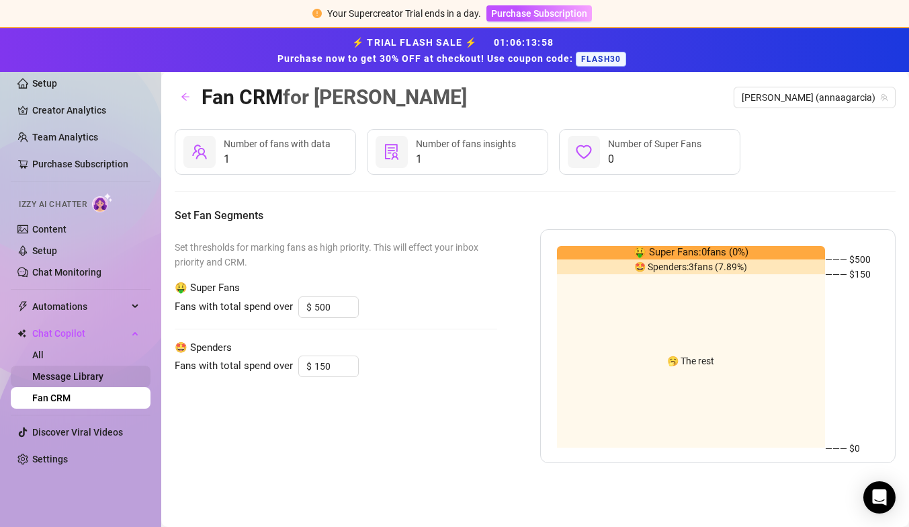
click at [77, 372] on link "Message Library" at bounding box center [67, 376] width 71 height 11
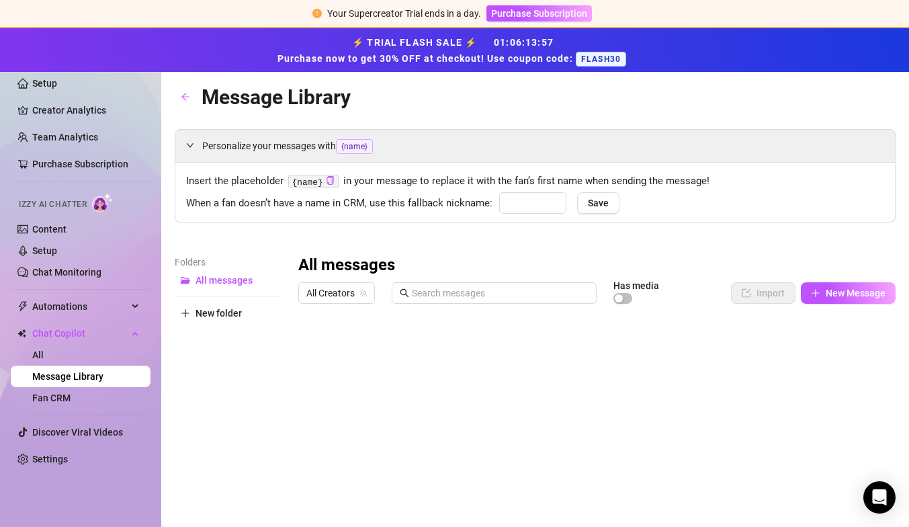
type input "babe"
click at [220, 281] on span "All messages" at bounding box center [224, 280] width 57 height 11
click at [67, 225] on link "Content" at bounding box center [49, 229] width 34 height 11
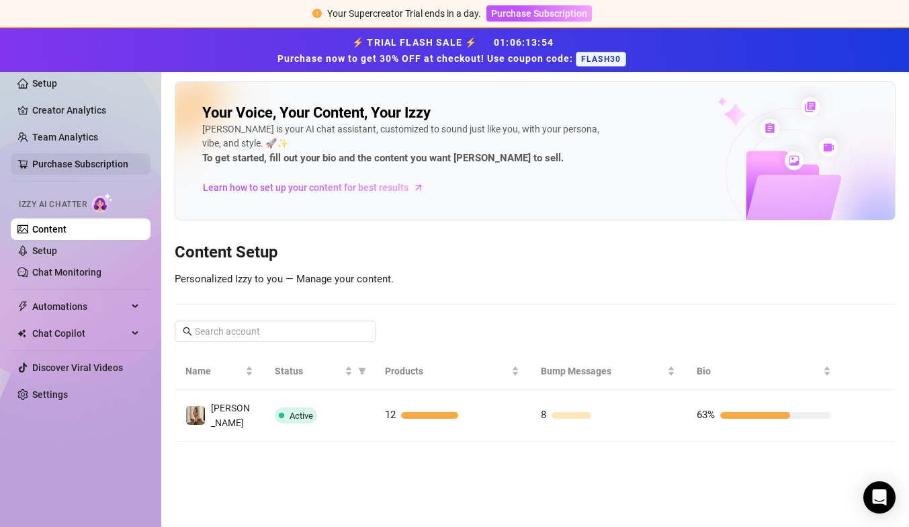
click at [65, 166] on link "Purchase Subscription" at bounding box center [80, 164] width 96 height 11
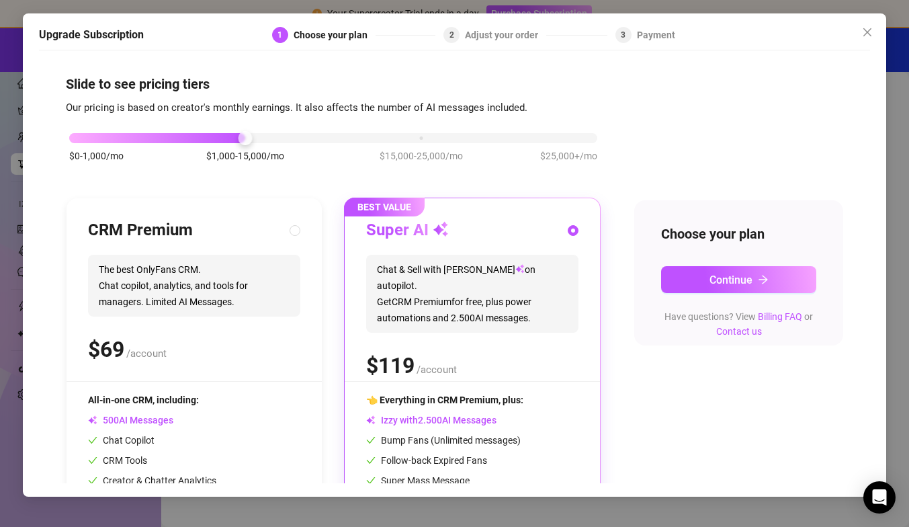
click at [15, 162] on div "Upgrade Subscription 1 Choose your plan 2 Adjust your order 3 Payment Slide to …" at bounding box center [454, 263] width 909 height 527
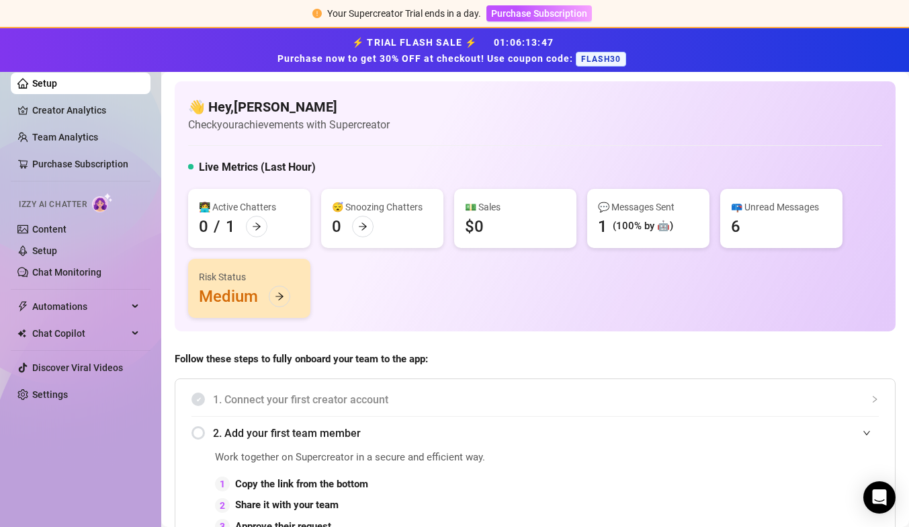
scroll to position [194, 0]
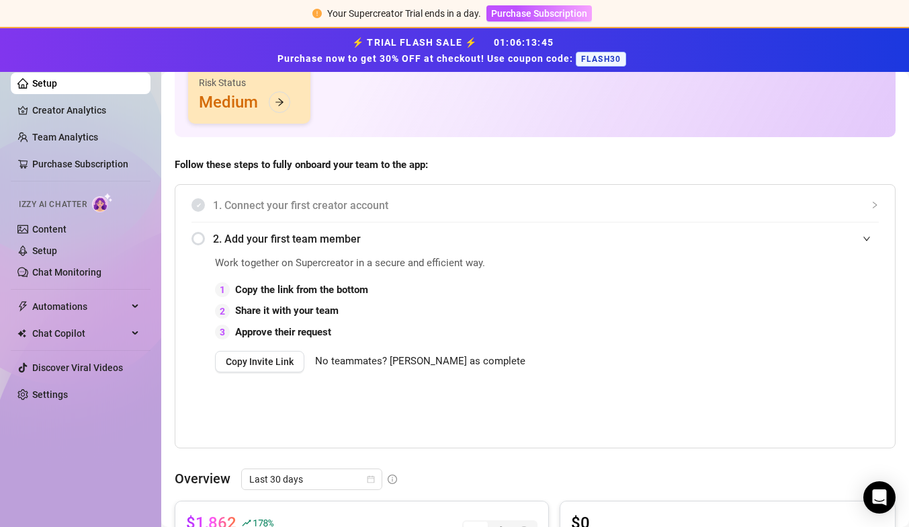
click at [254, 239] on span "2. Add your first team member" at bounding box center [546, 239] width 666 height 17
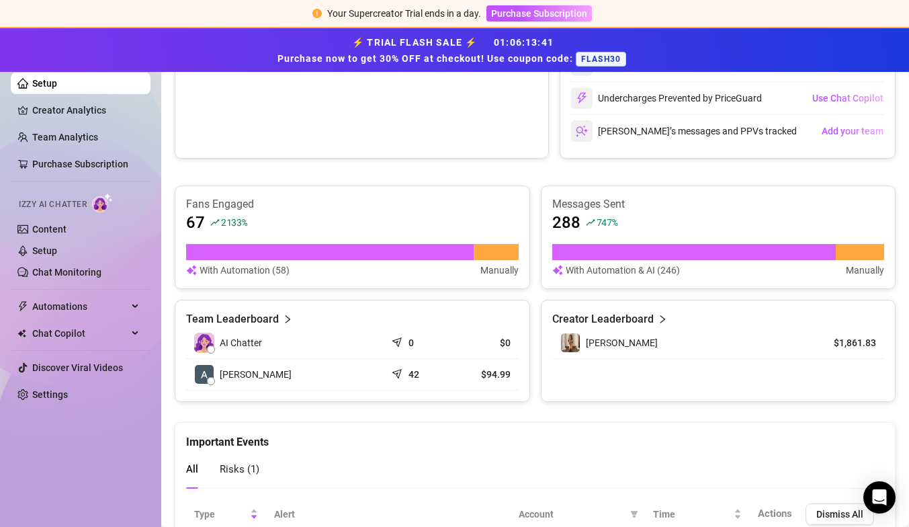
scroll to position [641, 0]
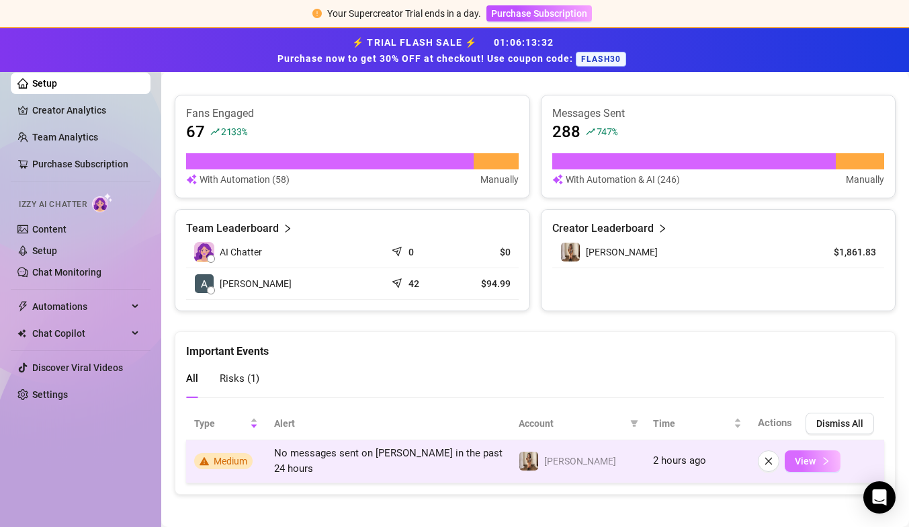
click at [805, 458] on span "View" at bounding box center [805, 461] width 21 height 11
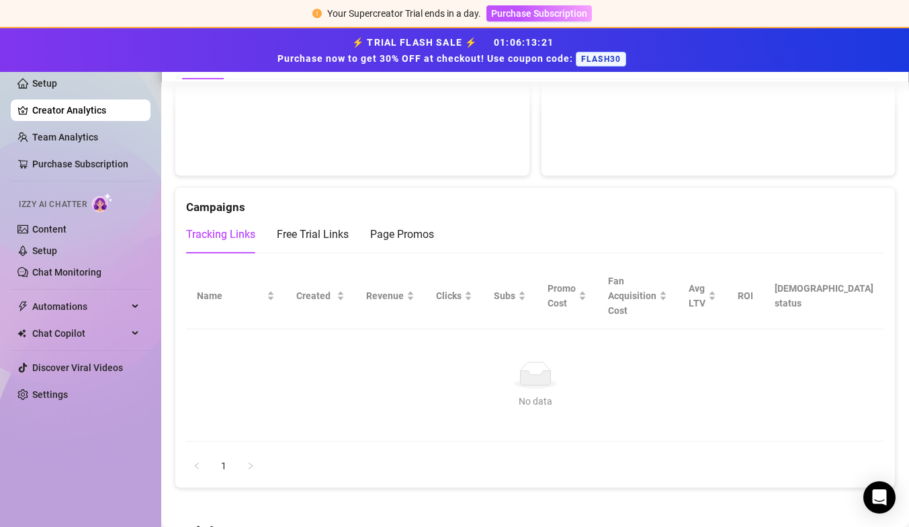
scroll to position [1462, 0]
click at [71, 299] on span "Automations" at bounding box center [79, 307] width 95 height 22
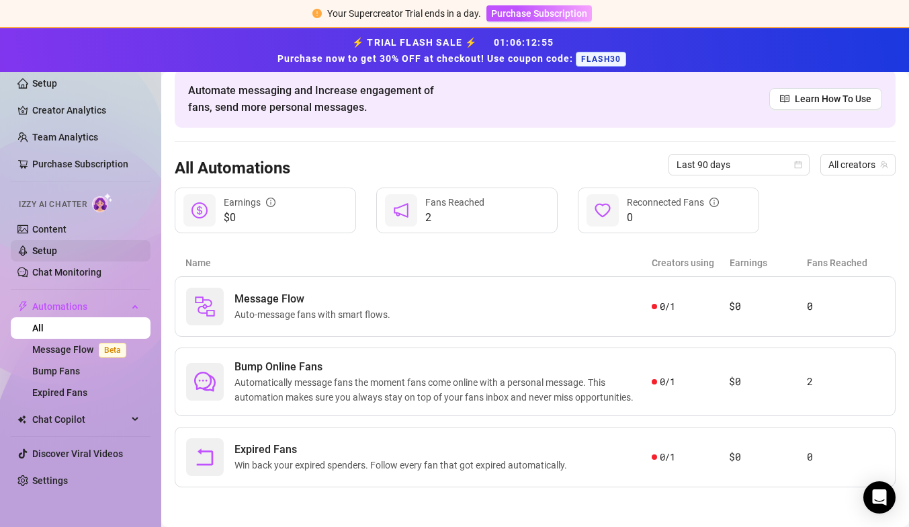
click at [54, 245] on link "Setup" at bounding box center [44, 250] width 25 height 11
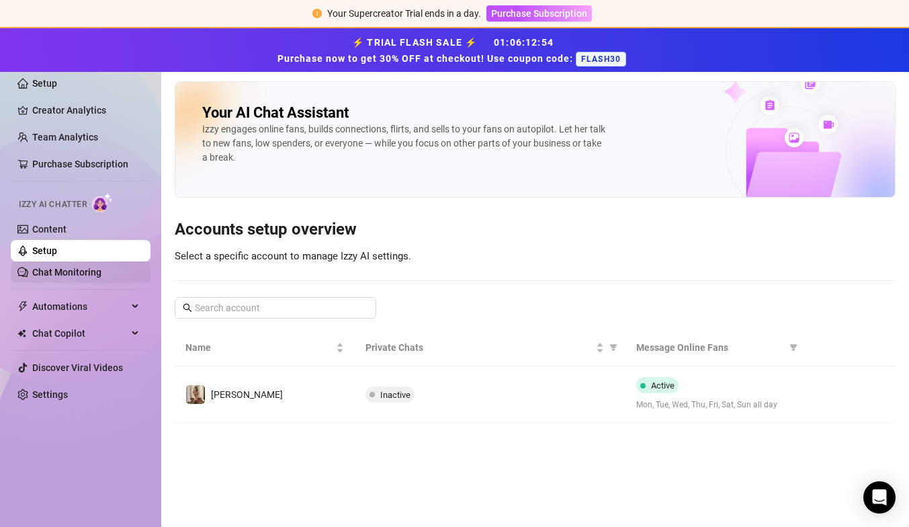
click at [62, 275] on link "Chat Monitoring" at bounding box center [66, 272] width 69 height 11
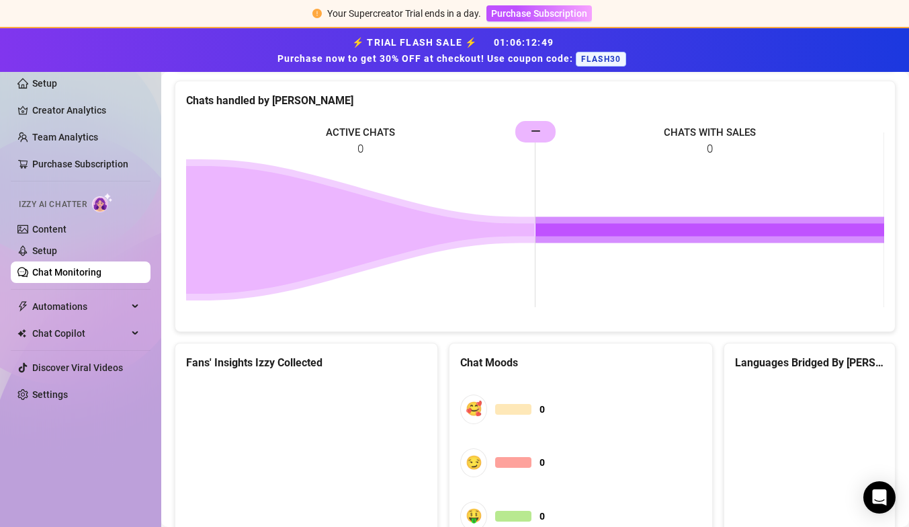
scroll to position [612, 0]
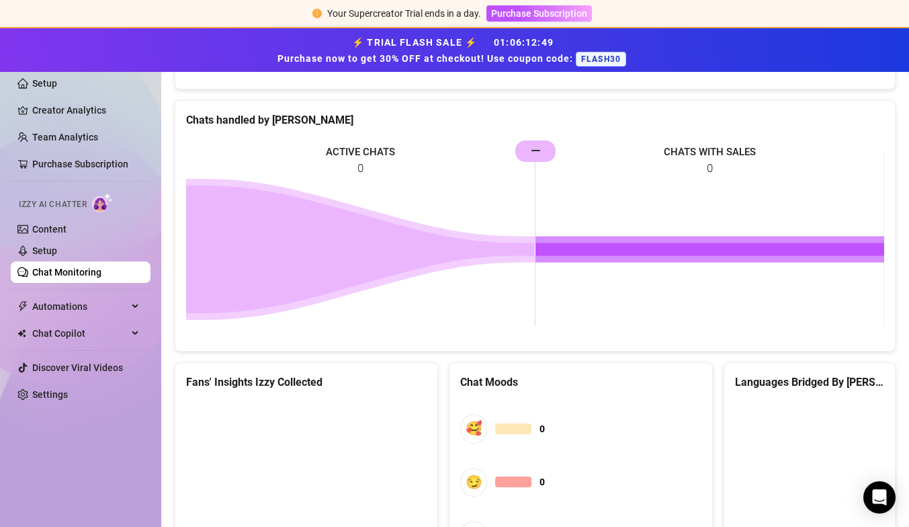
click at [235, 171] on rect at bounding box center [535, 239] width 698 height 202
drag, startPoint x: 541, startPoint y: 153, endPoint x: 394, endPoint y: 151, distance: 146.5
click at [393, 151] on rect at bounding box center [535, 239] width 698 height 202
drag, startPoint x: 536, startPoint y: 263, endPoint x: 304, endPoint y: 263, distance: 231.2
click at [304, 263] on icon "ACTIVE CHATS 0 CHATS WITH SALES 0 —" at bounding box center [535, 239] width 698 height 202
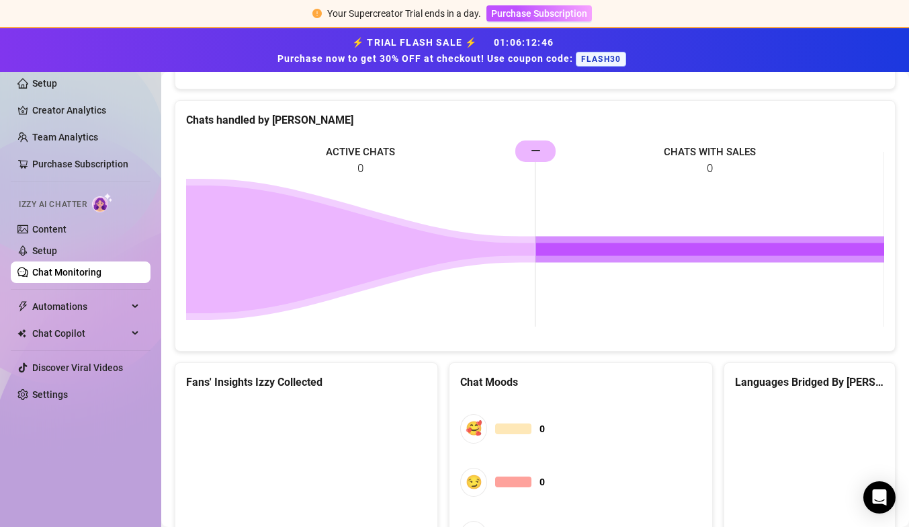
click at [392, 245] on icon at bounding box center [360, 249] width 349 height 128
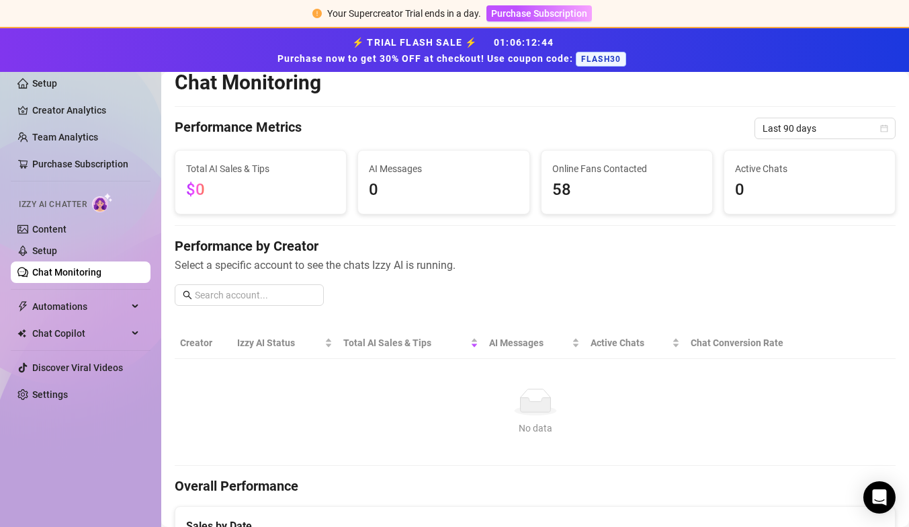
scroll to position [0, 0]
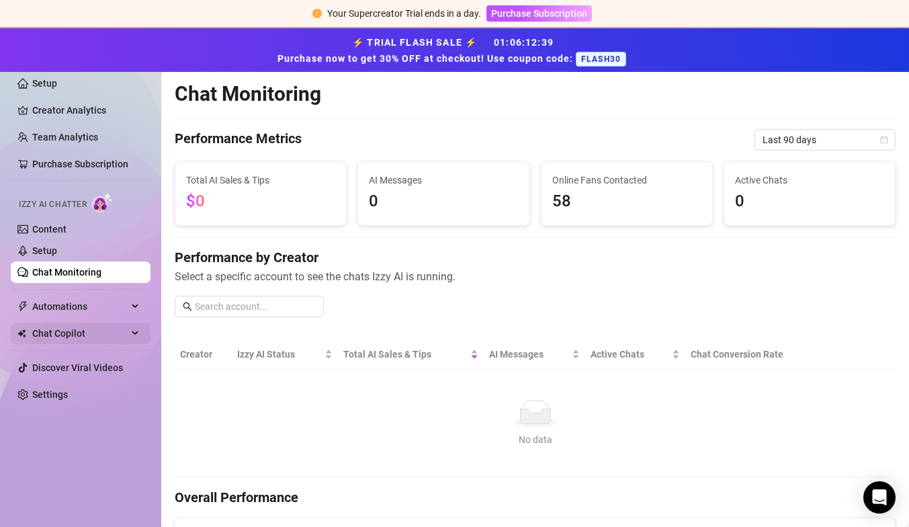
click at [72, 343] on span "Chat Copilot" at bounding box center [79, 334] width 95 height 22
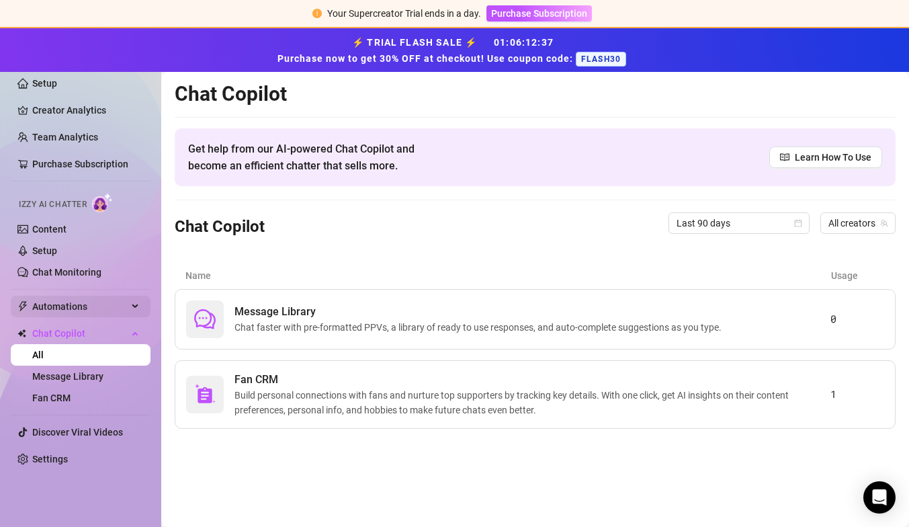
click at [83, 317] on span "Automations" at bounding box center [79, 307] width 95 height 22
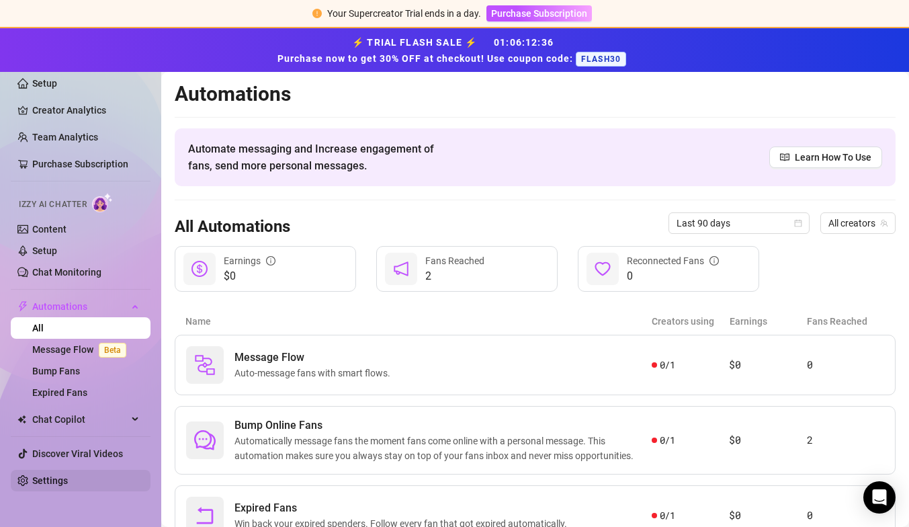
click at [64, 486] on link "Settings" at bounding box center [50, 480] width 36 height 11
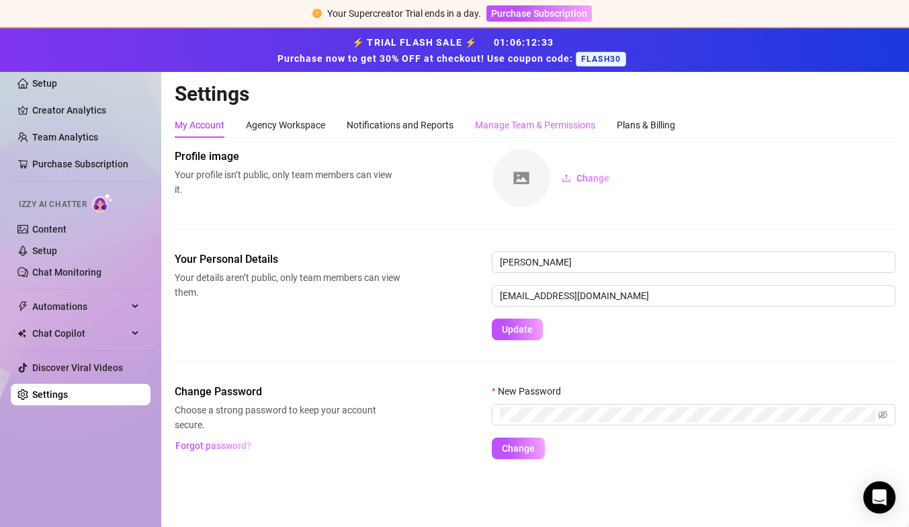
click at [583, 133] on div "Manage Team & Permissions" at bounding box center [535, 125] width 120 height 26
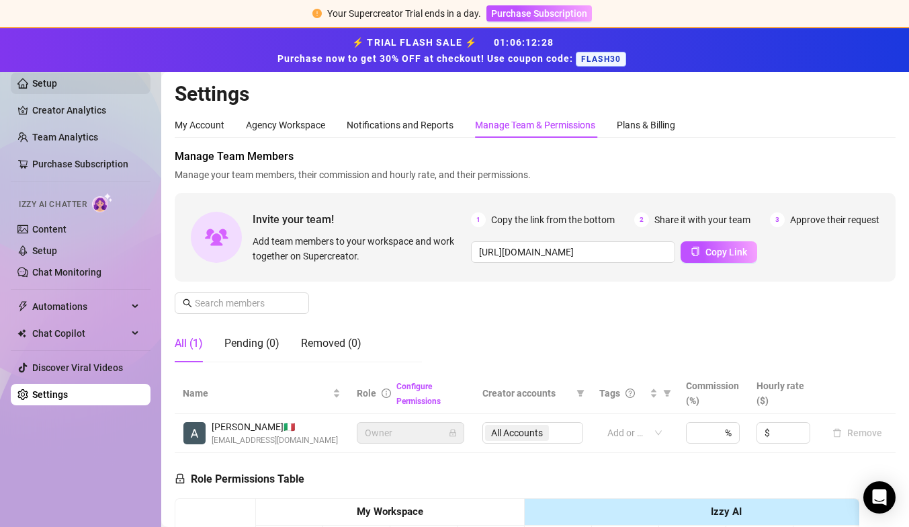
click at [57, 79] on link "Setup" at bounding box center [44, 83] width 25 height 11
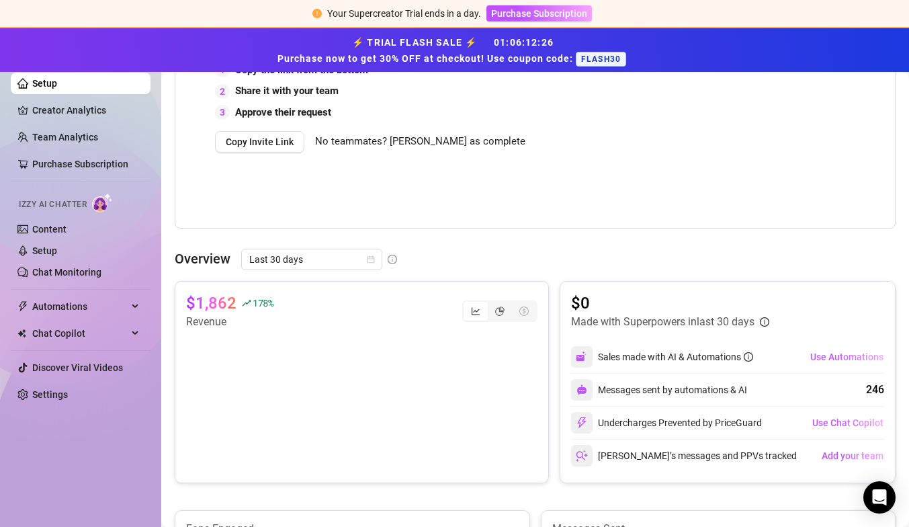
scroll to position [829, 0]
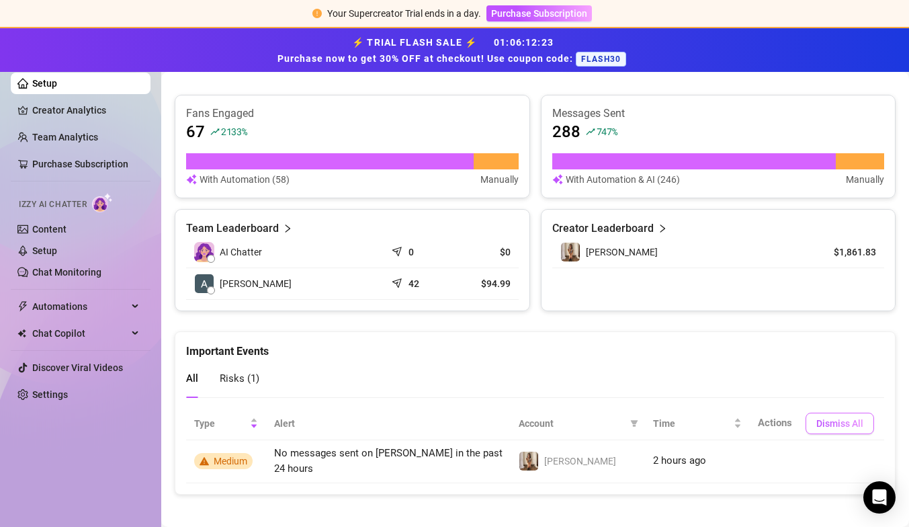
click at [843, 419] on span "Dismiss All" at bounding box center [840, 423] width 47 height 11
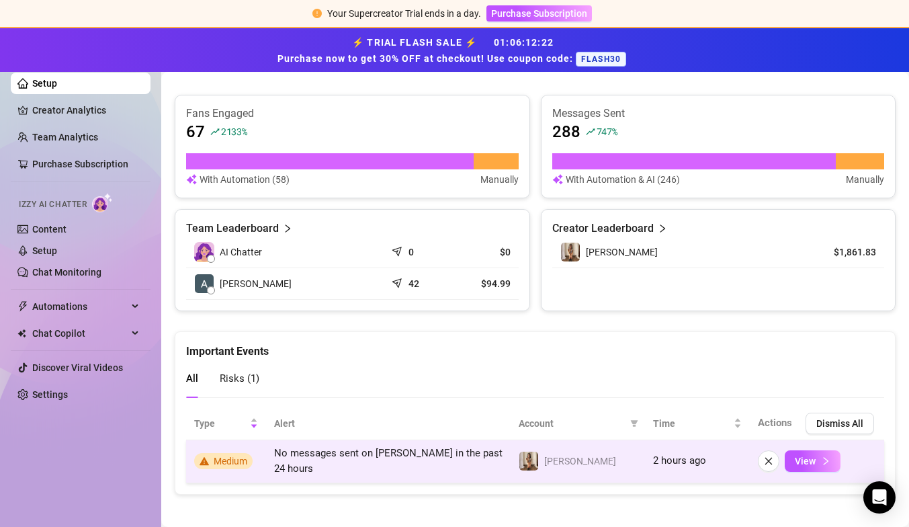
click at [786, 450] on div "View" at bounding box center [817, 461] width 118 height 22
click at [763, 450] on button "button" at bounding box center [769, 461] width 22 height 22
click at [816, 460] on button "View" at bounding box center [813, 461] width 56 height 22
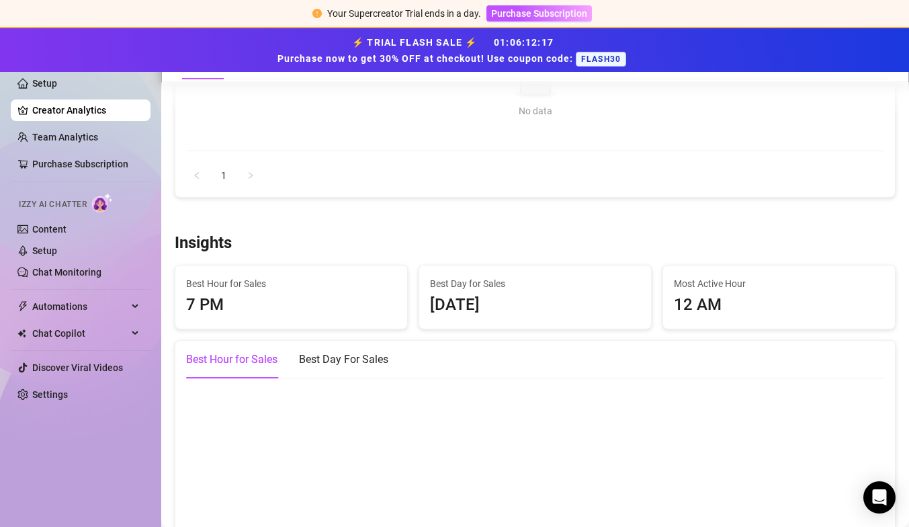
scroll to position [2462, 0]
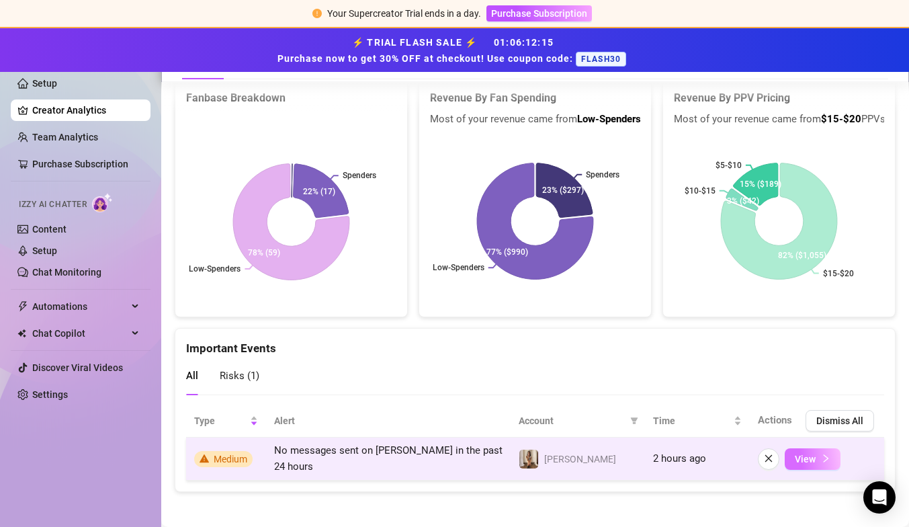
click at [831, 449] on button "View" at bounding box center [813, 459] width 56 height 22
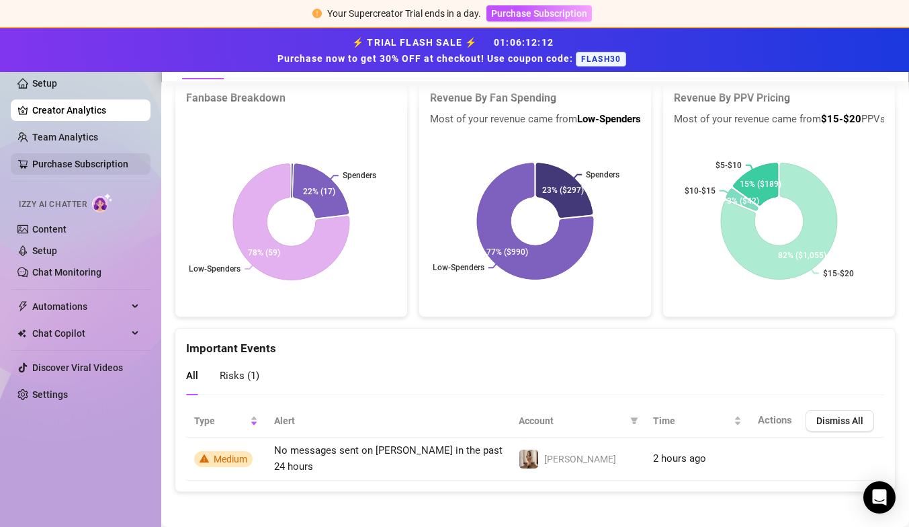
click at [54, 159] on link "Purchase Subscription" at bounding box center [80, 164] width 96 height 11
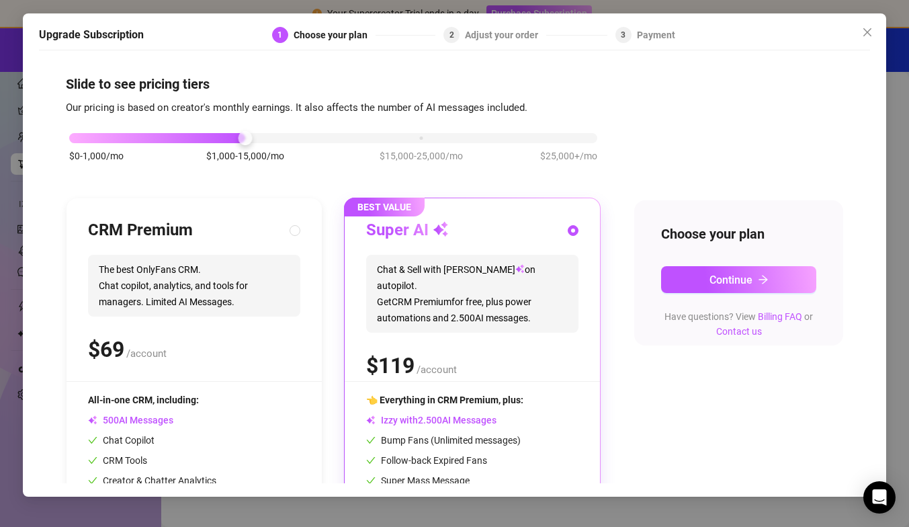
click at [26, 134] on div "Upgrade Subscription 1 Choose your plan 2 Adjust your order 3 Payment Slide to …" at bounding box center [455, 254] width 864 height 483
click at [13, 134] on div "Upgrade Subscription 1 Choose your plan 2 Adjust your order 3 Payment Slide to …" at bounding box center [454, 263] width 909 height 527
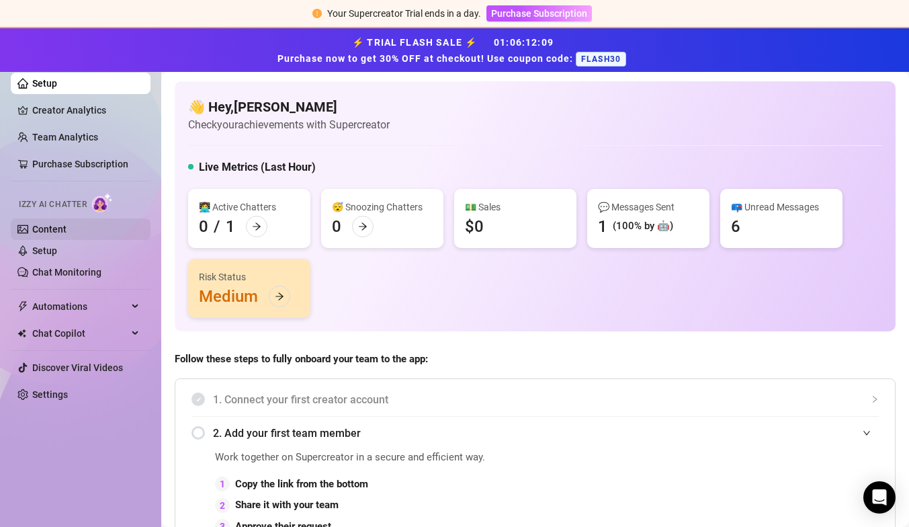
click at [53, 225] on link "Content" at bounding box center [49, 229] width 34 height 11
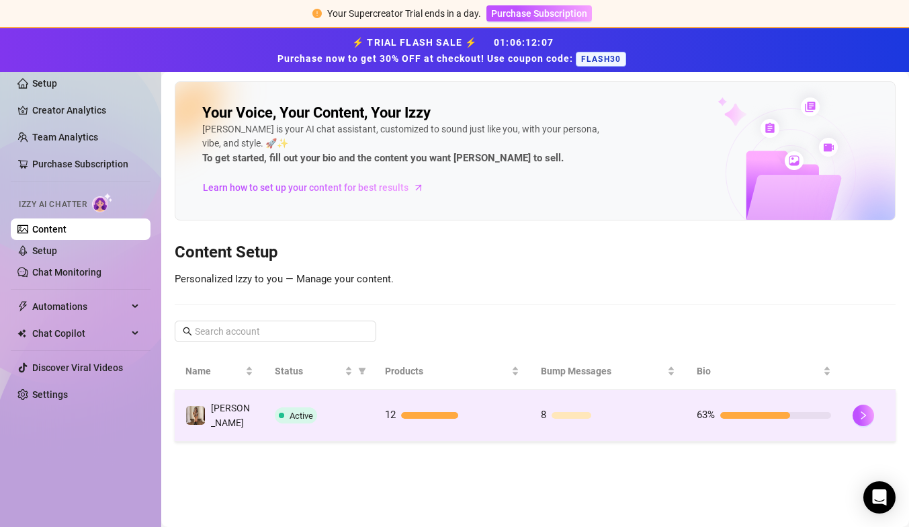
click at [301, 411] on span "Active" at bounding box center [302, 416] width 24 height 10
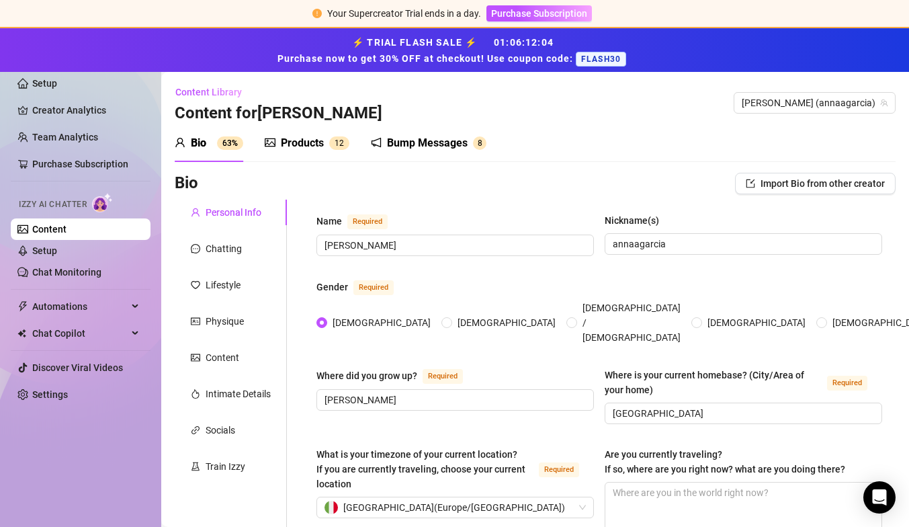
click at [304, 138] on div "Products" at bounding box center [302, 143] width 43 height 16
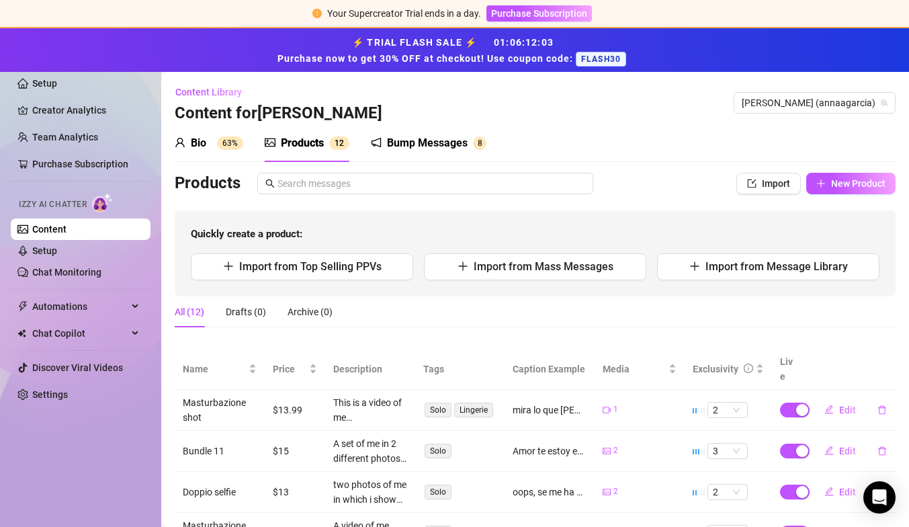
click at [401, 134] on div "Bump Messages 8" at bounding box center [429, 143] width 116 height 38
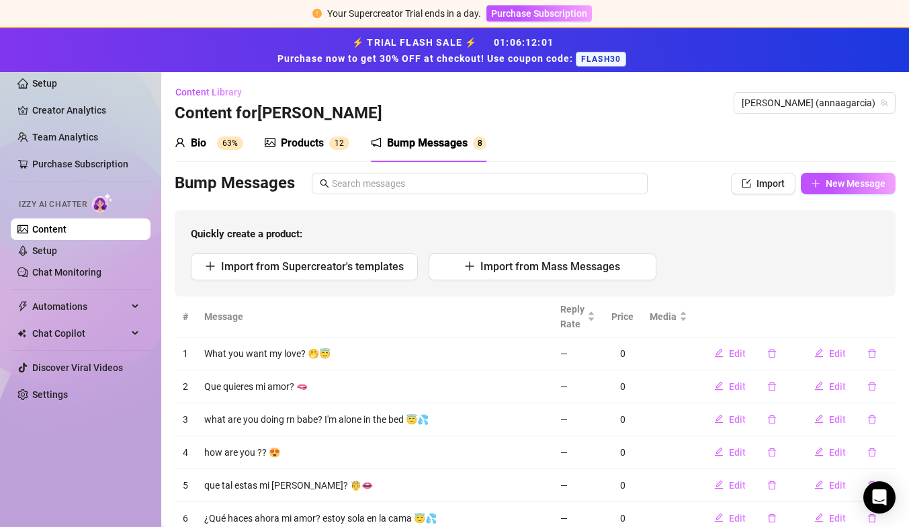
scroll to position [114, 0]
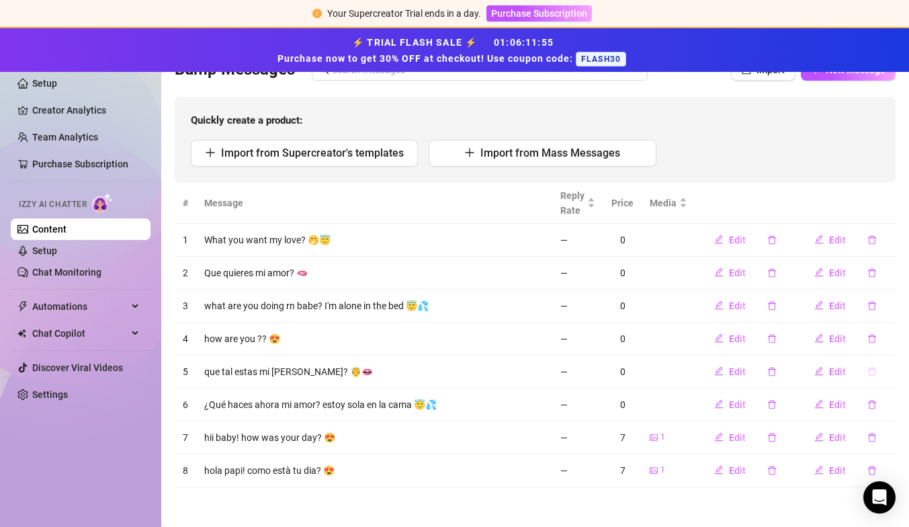
click at [870, 368] on icon "delete" at bounding box center [872, 371] width 9 height 9
click at [883, 331] on span "Yes" at bounding box center [886, 336] width 16 height 11
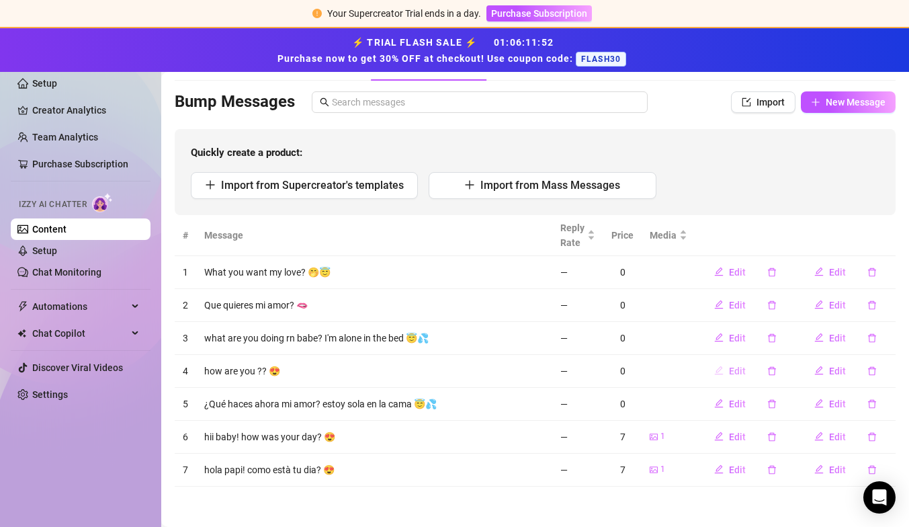
scroll to position [81, 0]
click at [60, 224] on link "Content" at bounding box center [49, 229] width 34 height 11
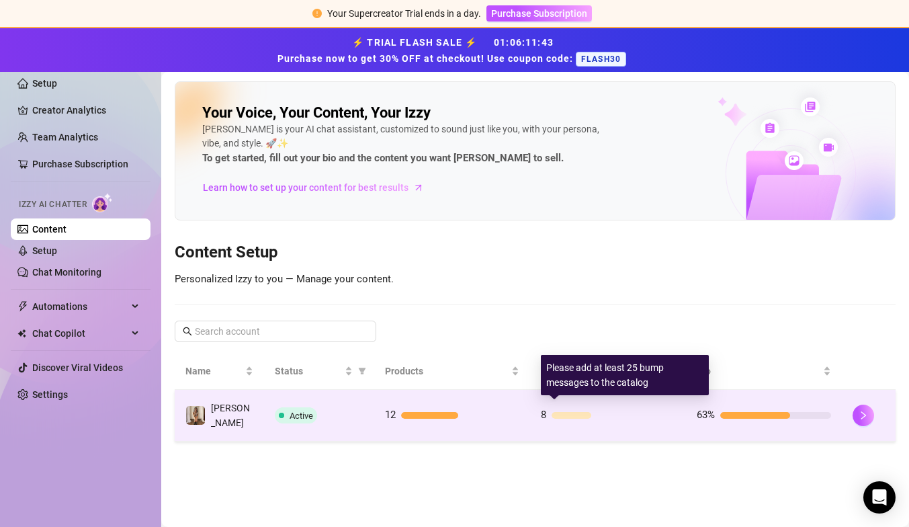
click at [665, 412] on div at bounding box center [614, 415] width 124 height 7
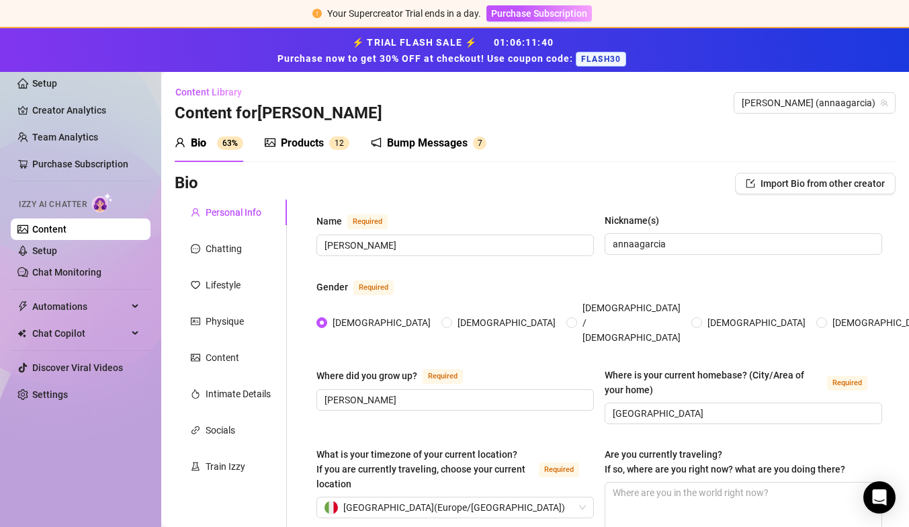
click at [407, 136] on div "Bump Messages" at bounding box center [427, 143] width 81 height 16
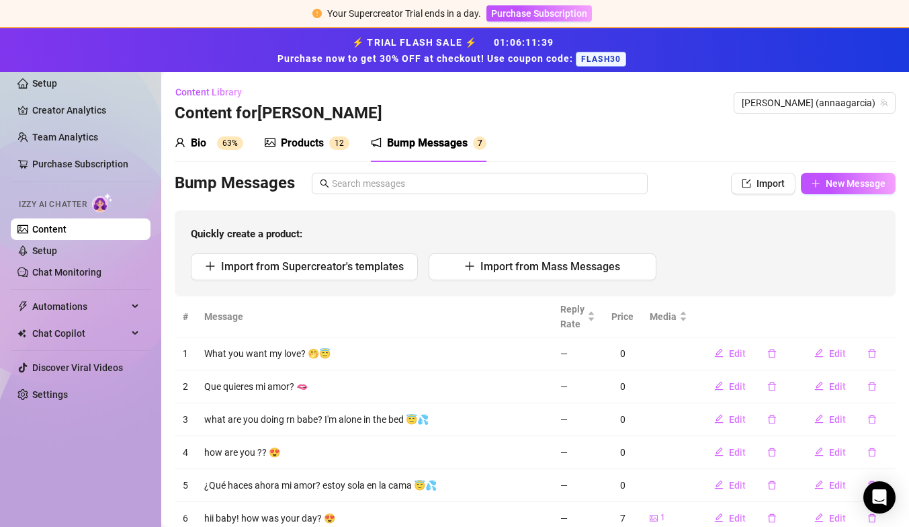
click at [316, 136] on div "Products" at bounding box center [302, 143] width 43 height 16
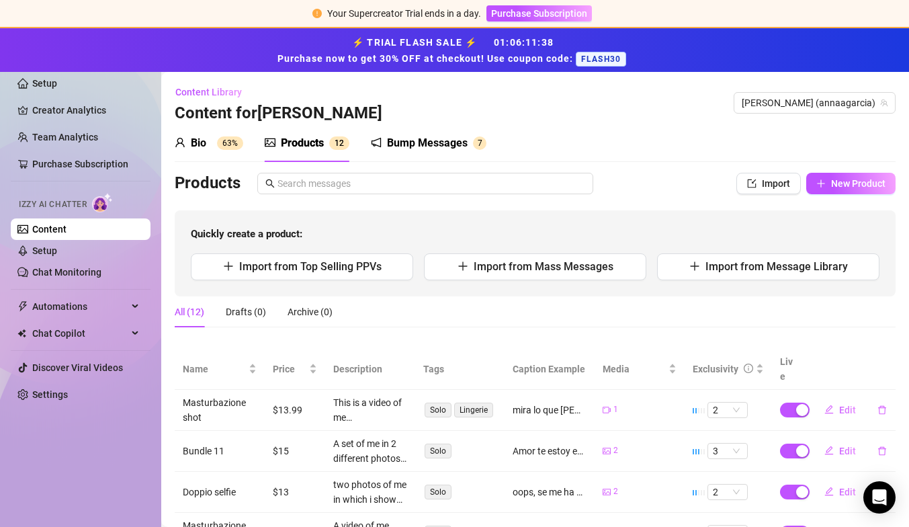
click at [209, 141] on div "Bio 63%" at bounding box center [209, 143] width 69 height 16
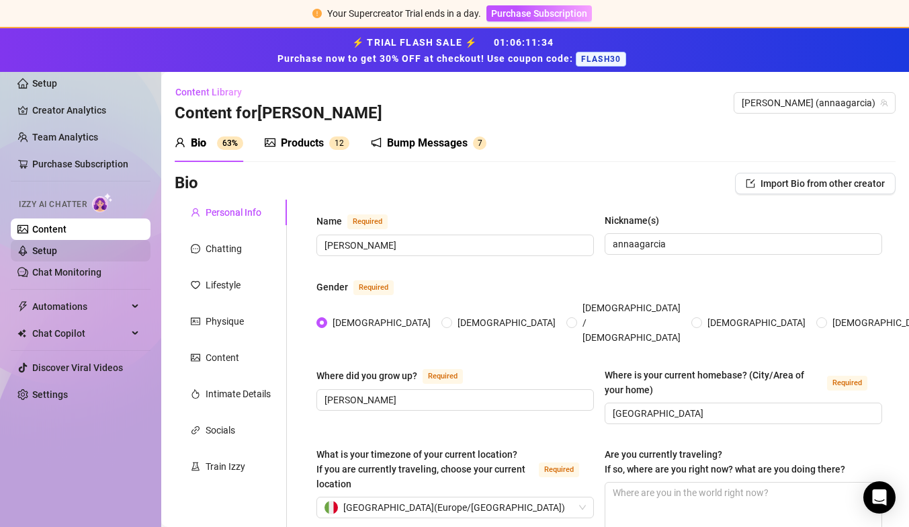
click at [57, 245] on link "Setup" at bounding box center [44, 250] width 25 height 11
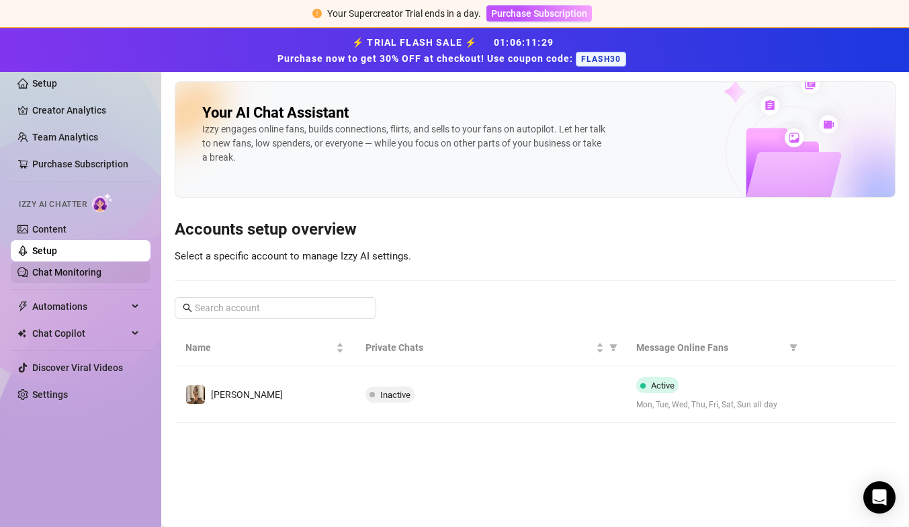
click at [54, 274] on link "Chat Monitoring" at bounding box center [66, 272] width 69 height 11
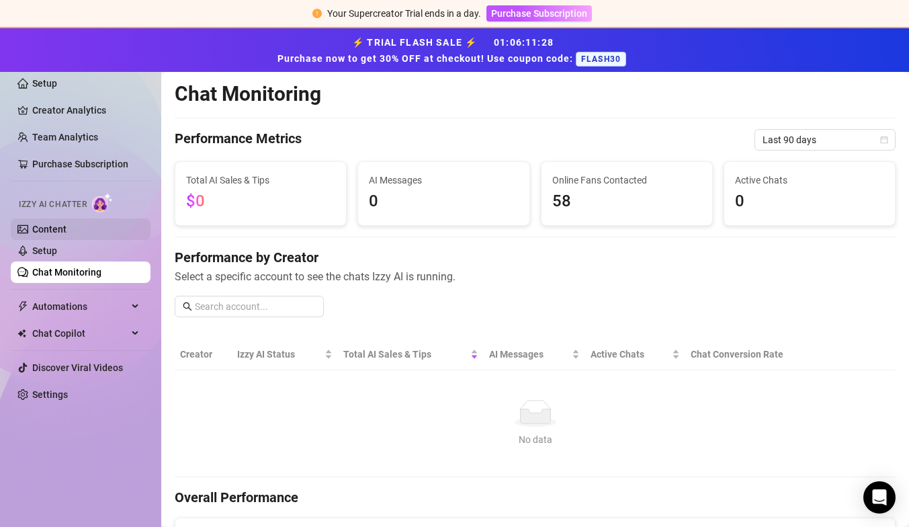
click at [67, 224] on link "Content" at bounding box center [49, 229] width 34 height 11
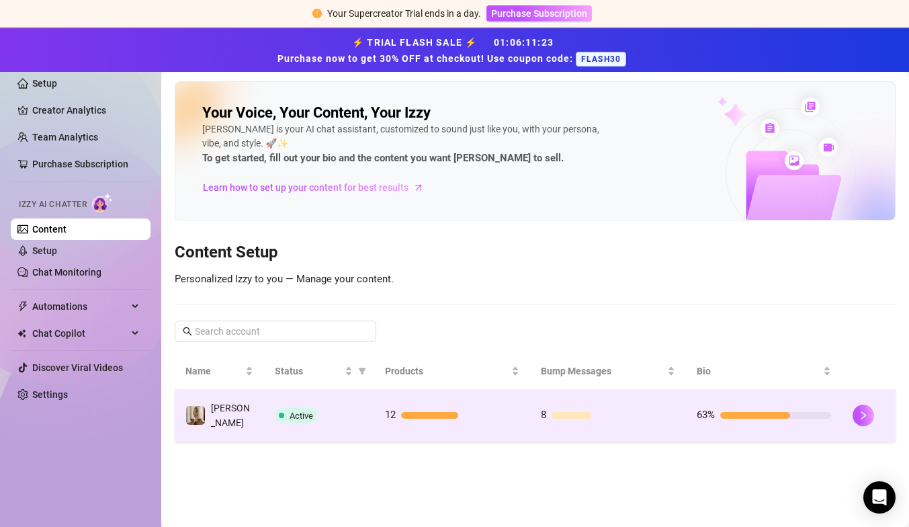
click at [302, 411] on span "Active" at bounding box center [302, 416] width 24 height 10
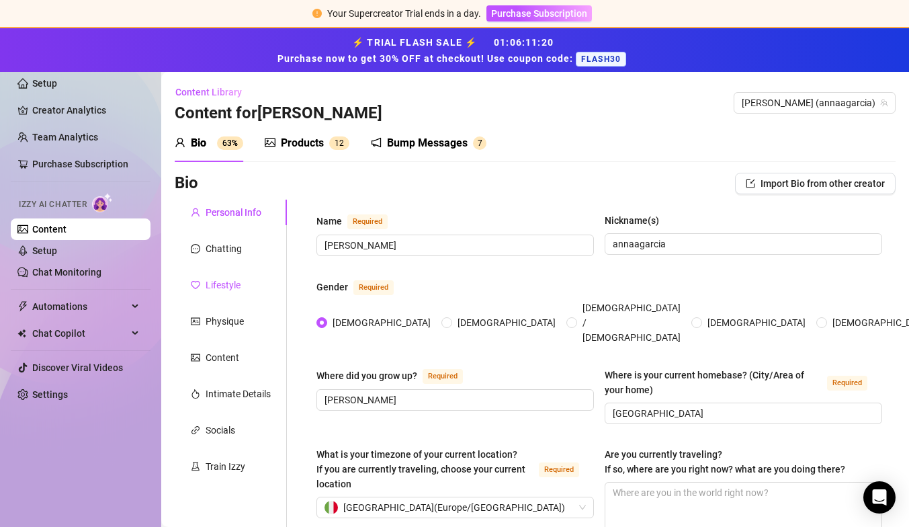
click at [224, 280] on div "Lifestyle" at bounding box center [223, 285] width 35 height 15
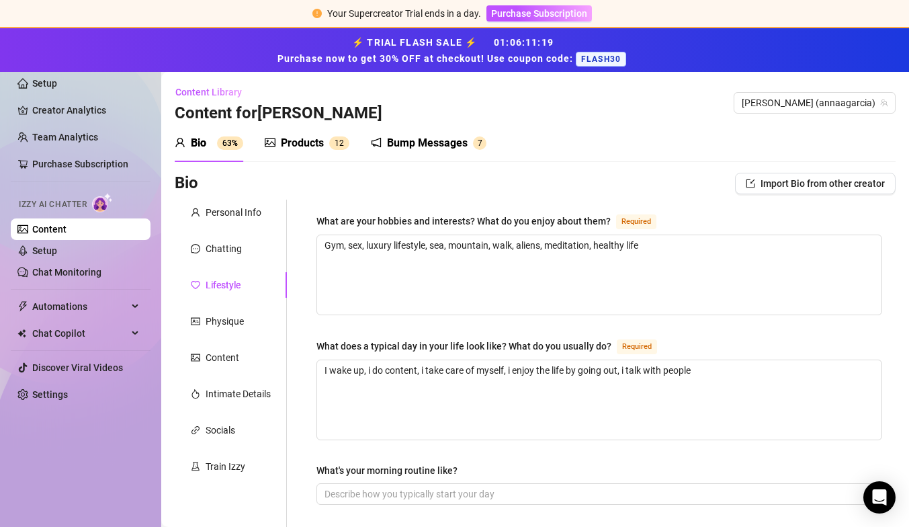
click at [292, 144] on div "Products" at bounding box center [302, 143] width 43 height 16
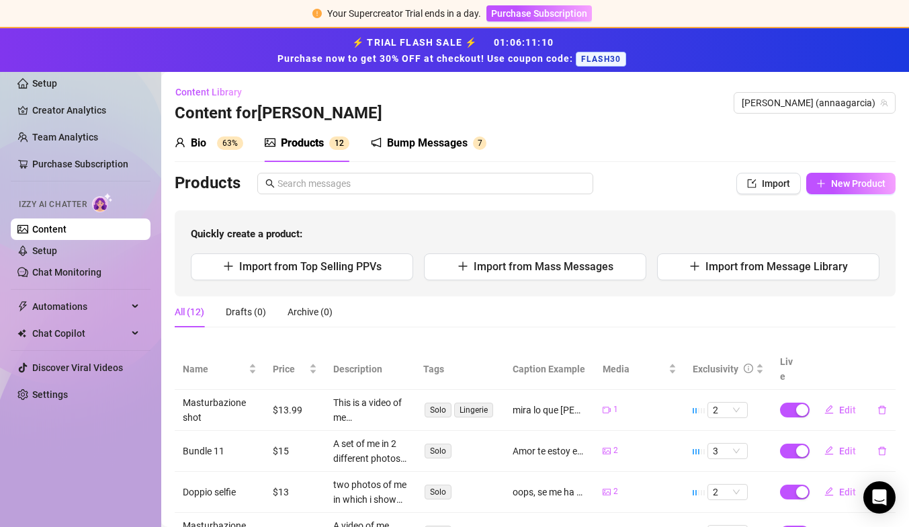
click at [409, 149] on div "Bump Messages" at bounding box center [427, 143] width 81 height 16
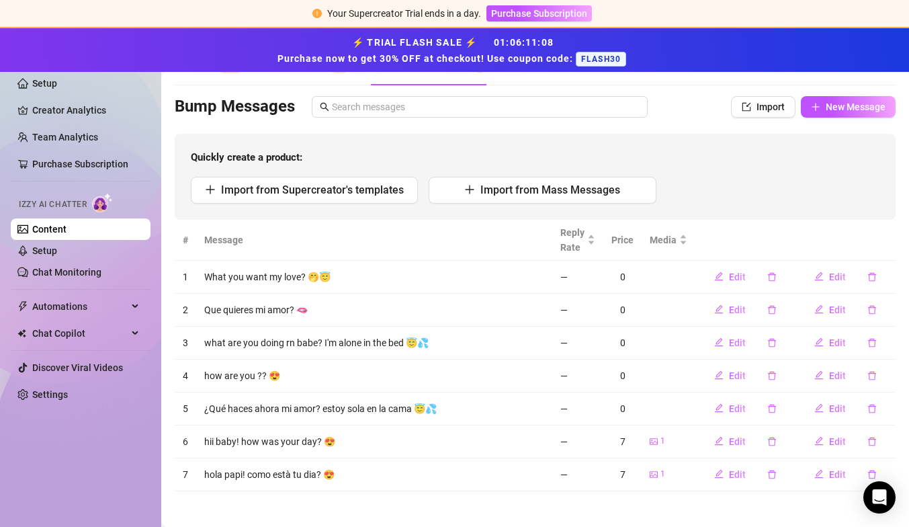
scroll to position [81, 0]
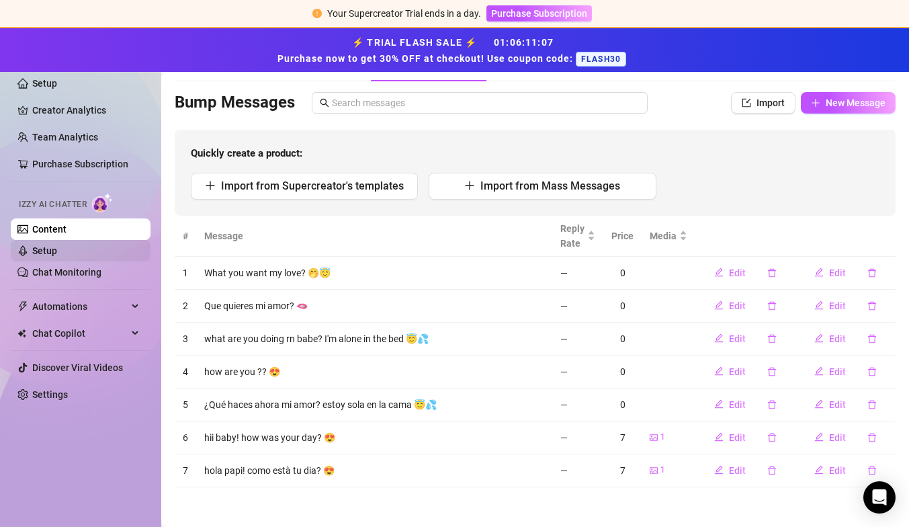
click at [57, 255] on link "Setup" at bounding box center [44, 250] width 25 height 11
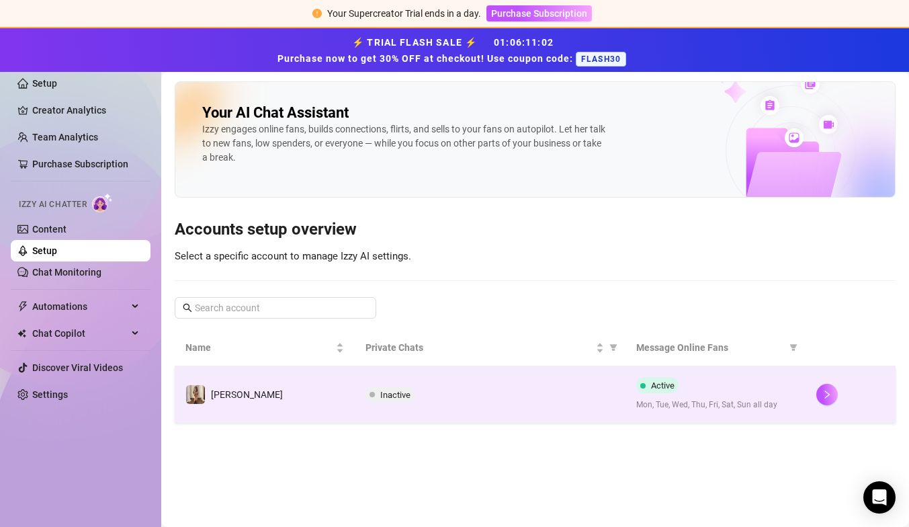
click at [657, 380] on span "Active" at bounding box center [663, 385] width 24 height 10
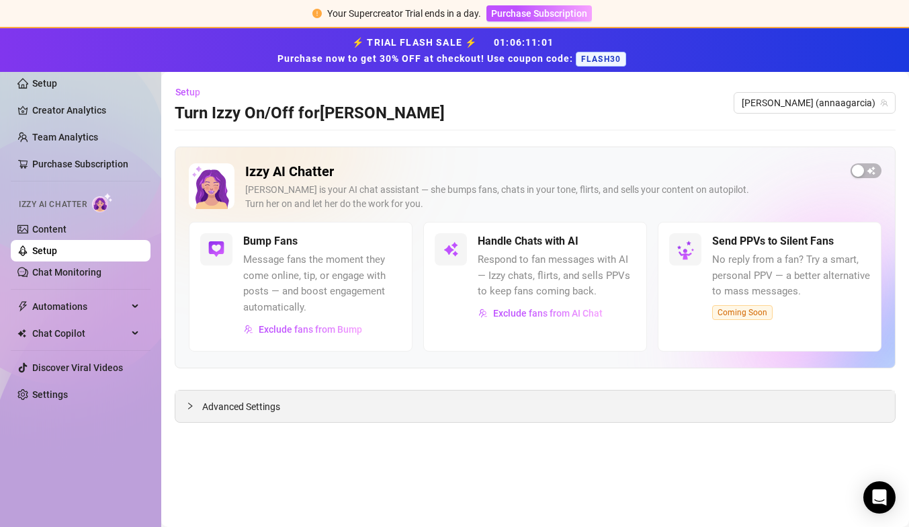
click at [280, 408] on span "Advanced Settings" at bounding box center [241, 406] width 78 height 15
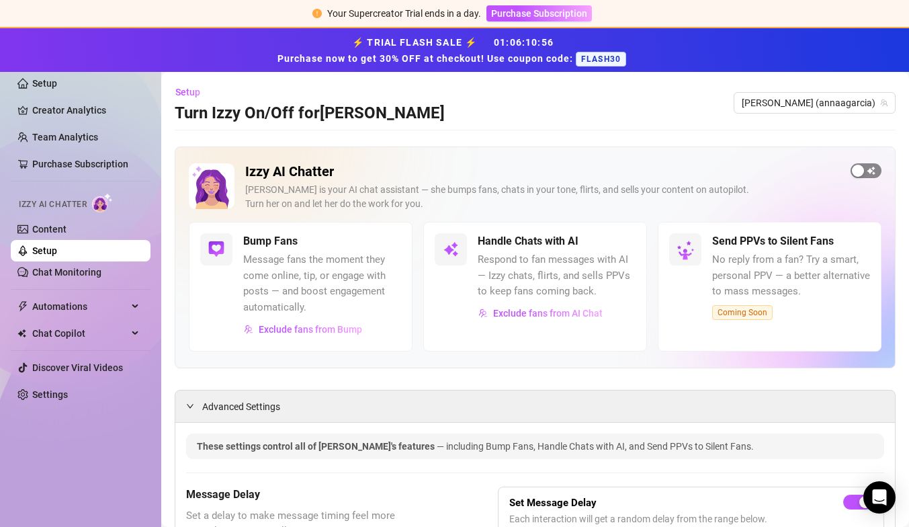
click at [856, 172] on div "button" at bounding box center [858, 171] width 12 height 12
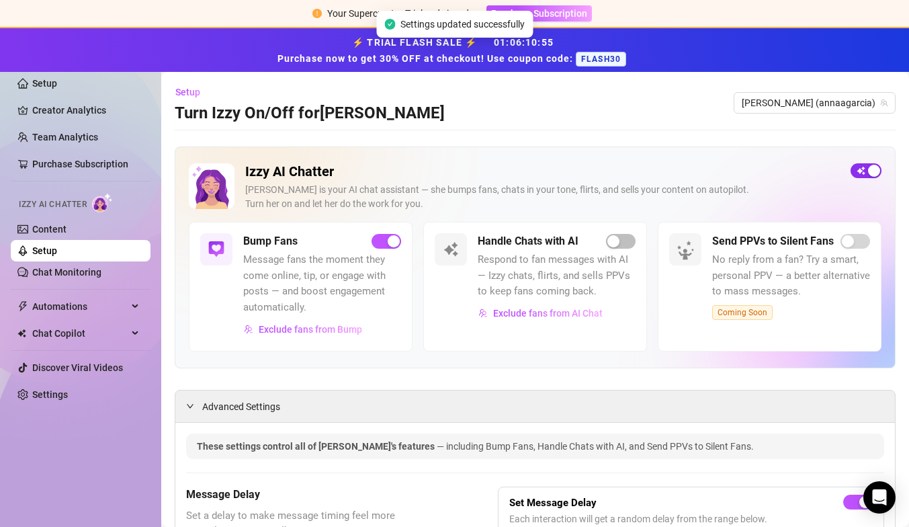
click at [869, 171] on div "button" at bounding box center [874, 171] width 12 height 12
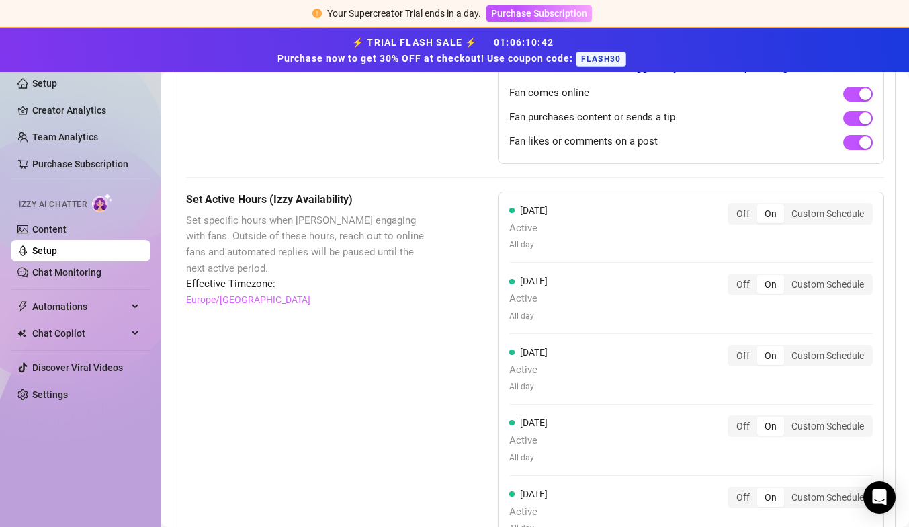
scroll to position [1019, 0]
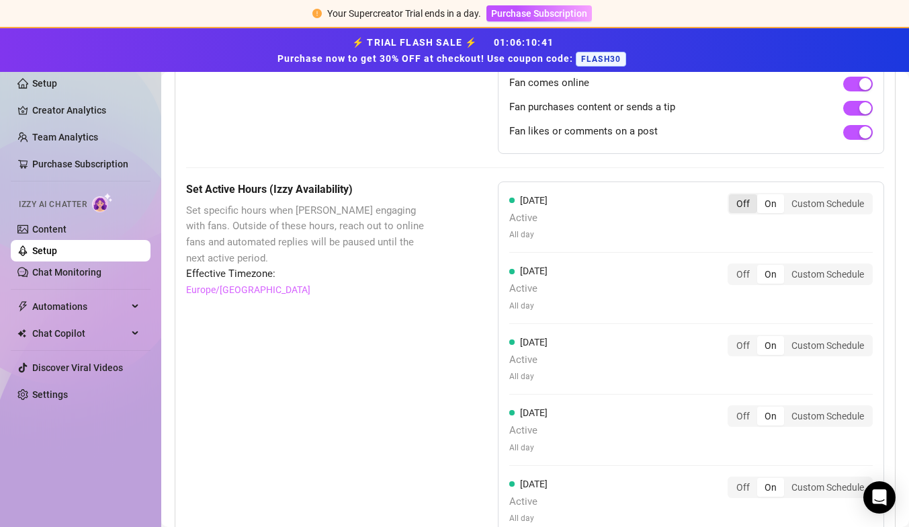
click at [745, 201] on div "Off" at bounding box center [743, 203] width 28 height 19
click at [733, 196] on input "Off" at bounding box center [733, 196] width 0 height 0
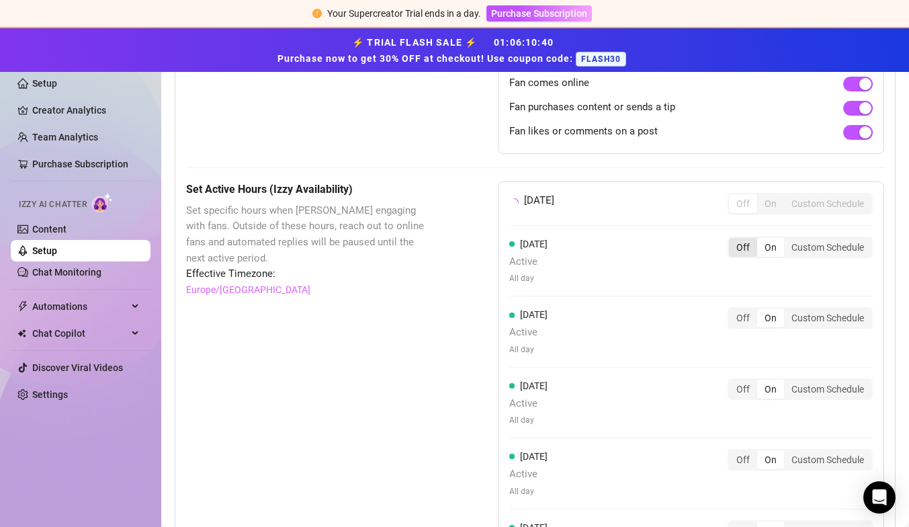
click at [737, 245] on div "Off" at bounding box center [743, 247] width 28 height 19
click at [733, 240] on input "Off" at bounding box center [733, 240] width 0 height 0
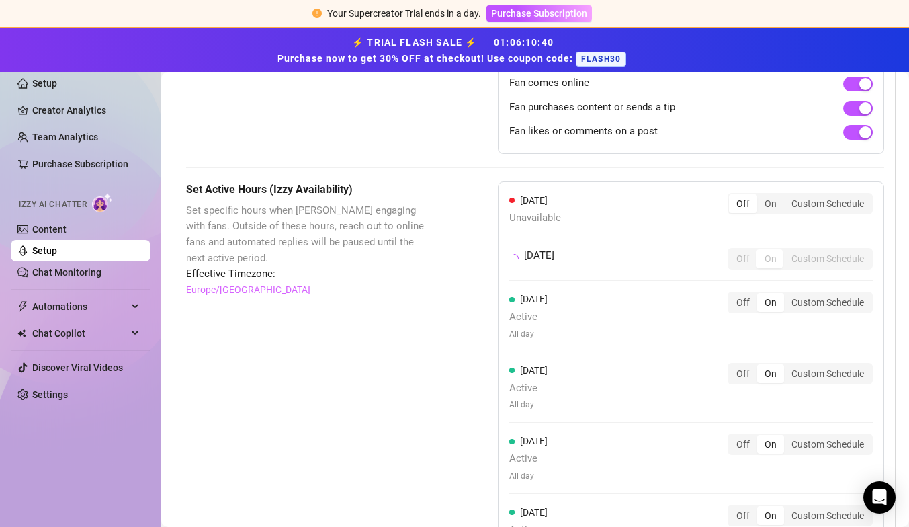
click at [739, 264] on div "Off" at bounding box center [743, 258] width 28 height 19
click at [739, 300] on div "[DATE] Unavailable Off On Custom Schedule [DATE] Off On Custom Schedule [DATE] …" at bounding box center [691, 414] width 386 height 466
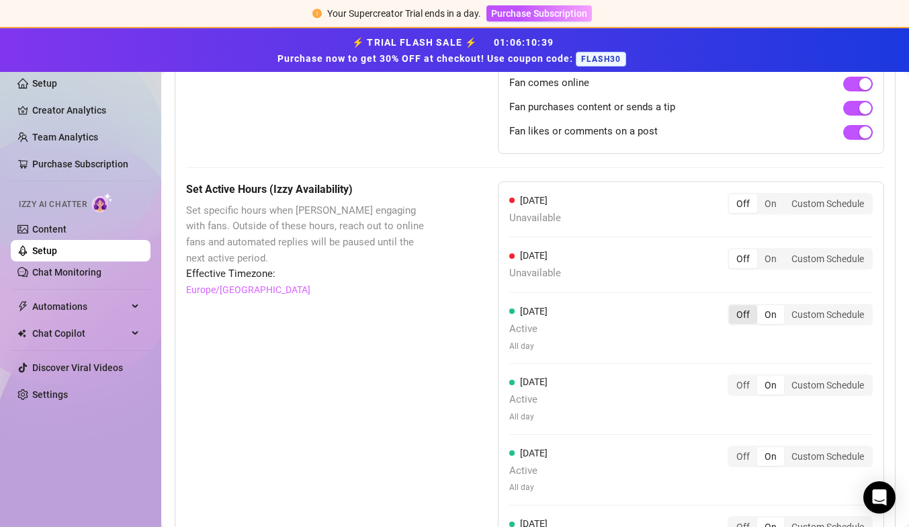
click at [746, 316] on div "Off" at bounding box center [743, 314] width 28 height 19
click at [733, 307] on input "Off" at bounding box center [733, 307] width 0 height 0
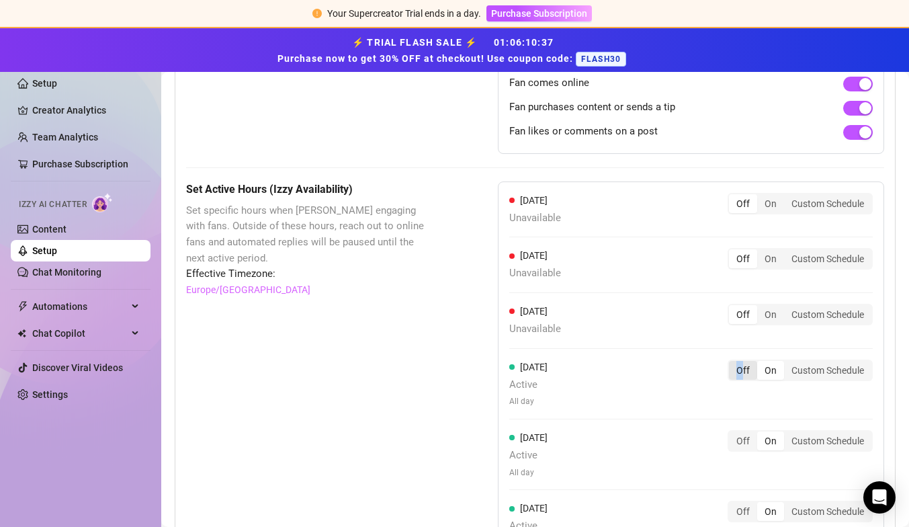
drag, startPoint x: 740, startPoint y: 347, endPoint x: 743, endPoint y: 364, distance: 17.7
click at [743, 365] on div "[DATE] Unavailable Off On Custom Schedule [DATE] Unavailable Off On Custom Sche…" at bounding box center [691, 412] width 386 height 462
click at [743, 364] on div "Off" at bounding box center [743, 370] width 28 height 19
click at [733, 363] on input "Off" at bounding box center [733, 363] width 0 height 0
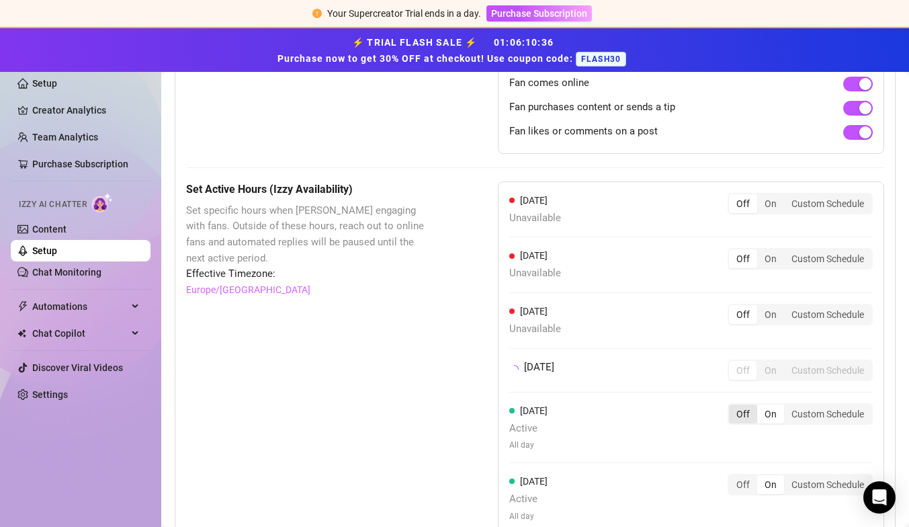
click at [741, 407] on div "Off" at bounding box center [743, 414] width 28 height 19
click at [733, 407] on input "Off" at bounding box center [733, 407] width 0 height 0
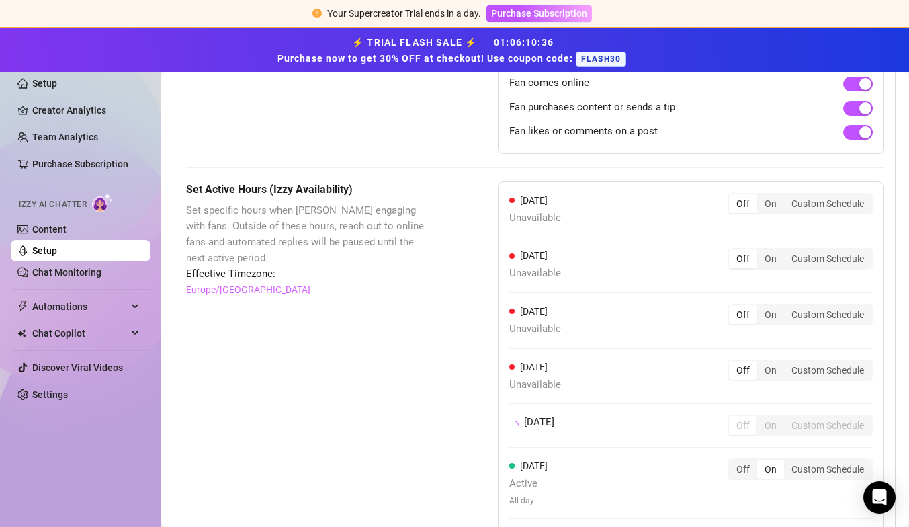
click at [737, 450] on div "[DATE] Unavailable Off On Custom Schedule [DATE] Unavailable Off On Custom Sche…" at bounding box center [691, 390] width 386 height 419
click at [737, 460] on div "[DATE] Unavailable Off On Custom Schedule [DATE] Unavailable Off On Custom Sche…" at bounding box center [691, 396] width 386 height 431
click at [739, 472] on div "Off" at bounding box center [743, 481] width 28 height 19
click at [733, 474] on input "Off" at bounding box center [733, 474] width 0 height 0
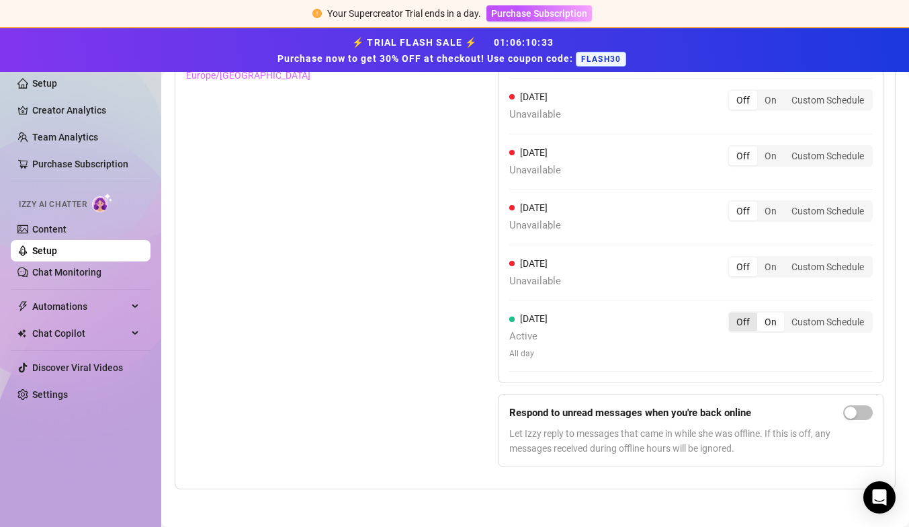
click at [747, 321] on div "Off" at bounding box center [743, 321] width 28 height 19
click at [733, 315] on input "Off" at bounding box center [733, 315] width 0 height 0
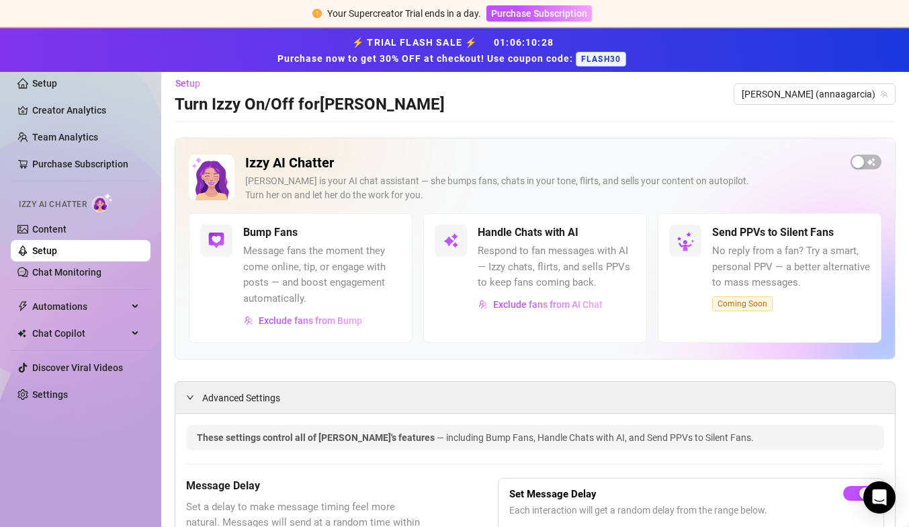
scroll to position [0, 0]
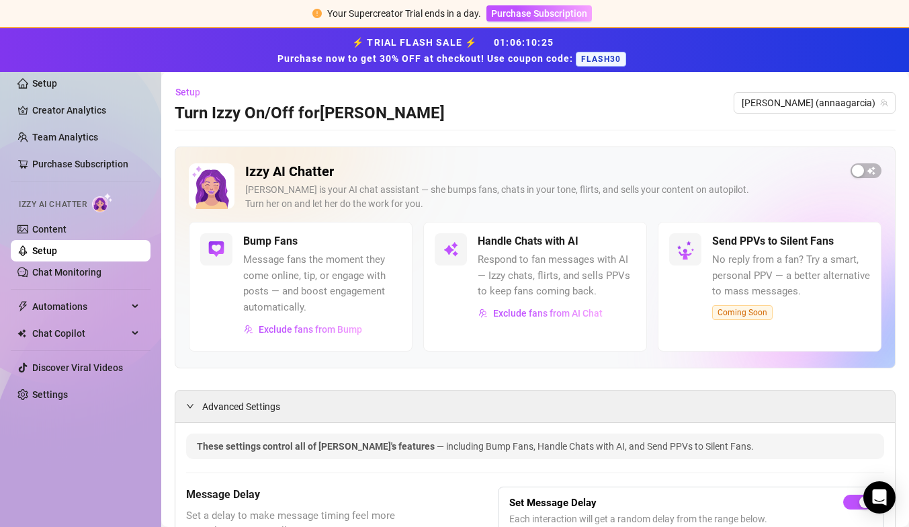
click at [74, 71] on div "⚡ TRIAL FLASH SALE ⚡ 01 : 06 : 10 : 25 Purchase now to get 30% OFF at checkout!…" at bounding box center [454, 50] width 909 height 44
click at [57, 89] on link "Setup" at bounding box center [44, 83] width 25 height 11
